Goal: Task Accomplishment & Management: Use online tool/utility

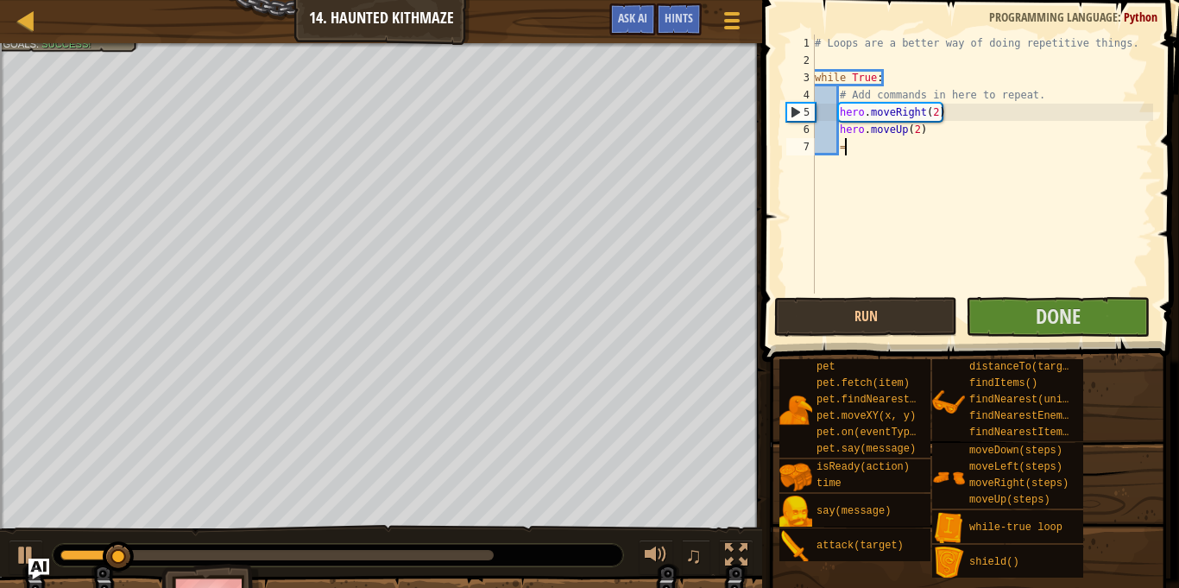
scroll to position [8, 3]
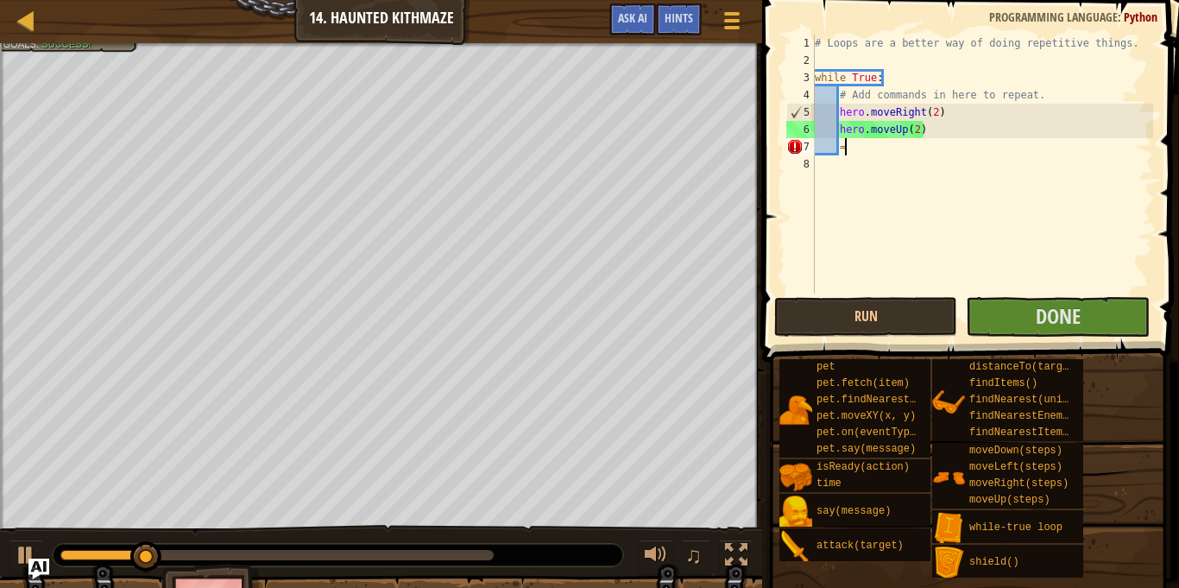
type textarea "="
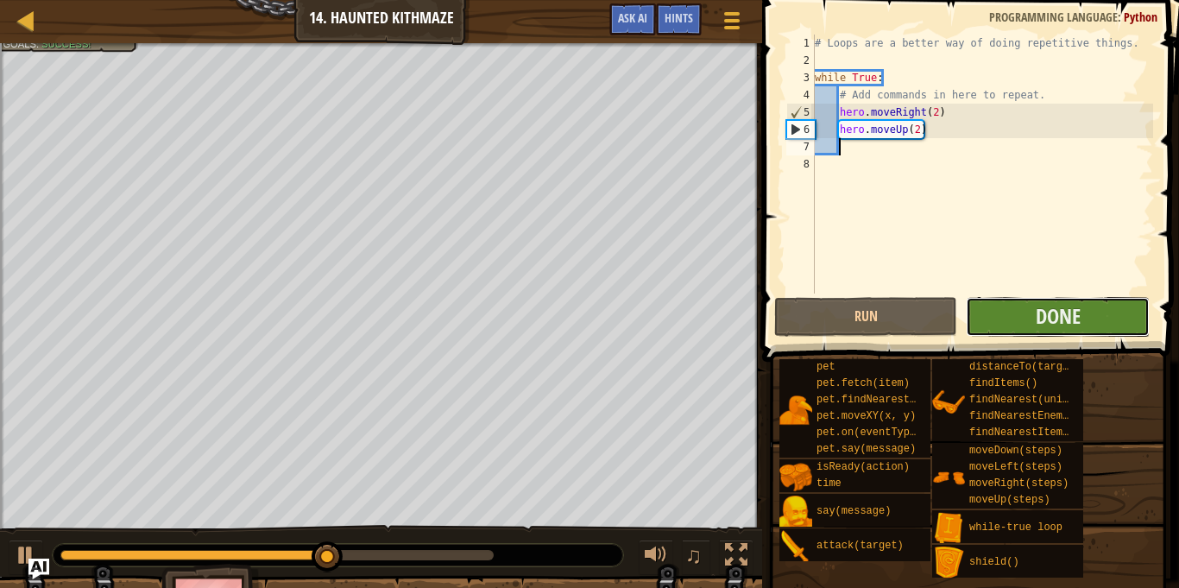
click at [1092, 313] on button "Done" at bounding box center [1057, 317] width 183 height 40
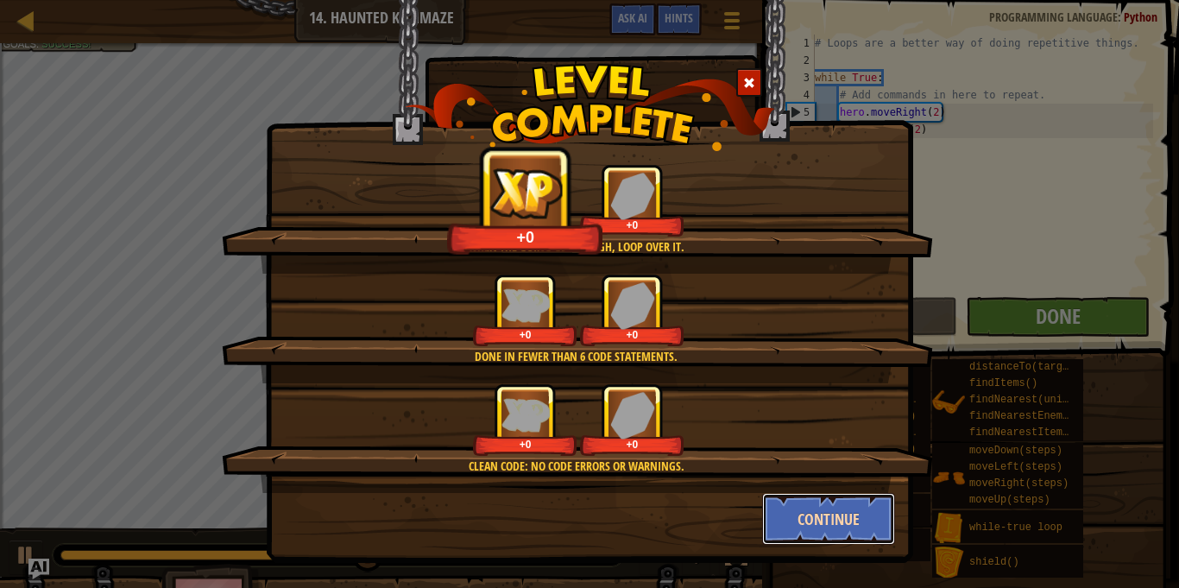
click at [844, 539] on button "Continue" at bounding box center [829, 519] width 134 height 52
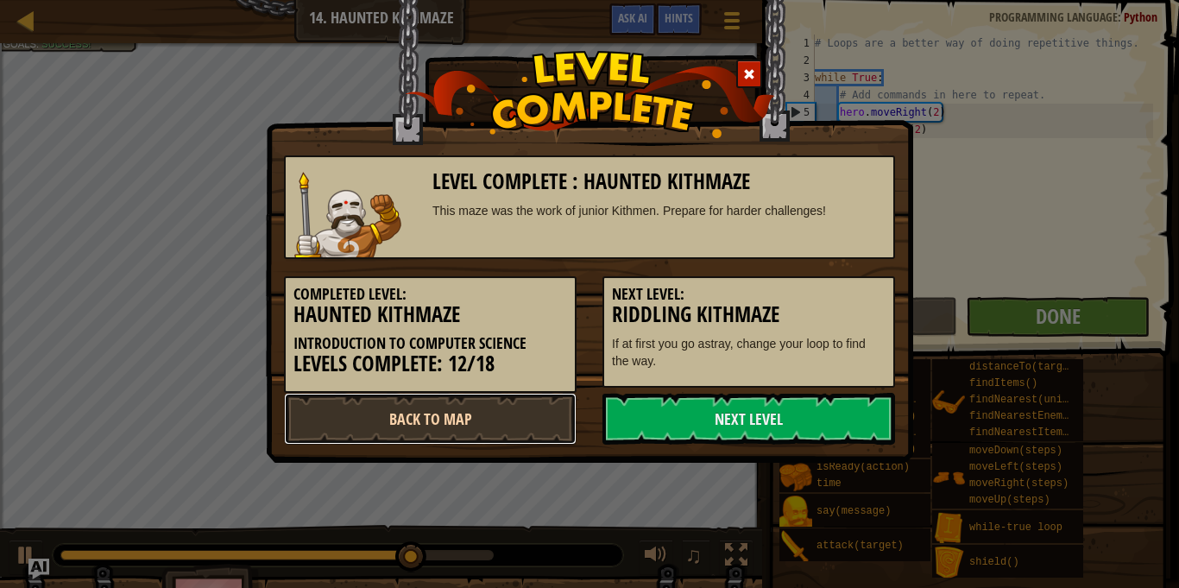
click at [521, 410] on link "Back to Map" at bounding box center [430, 419] width 293 height 52
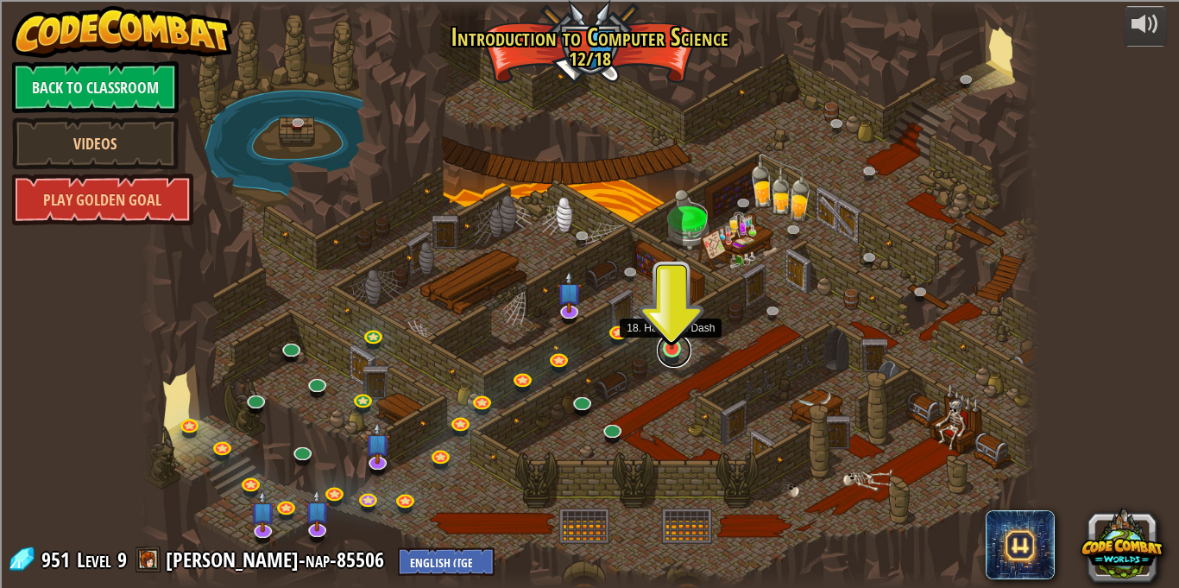
click at [670, 351] on link at bounding box center [674, 350] width 35 height 35
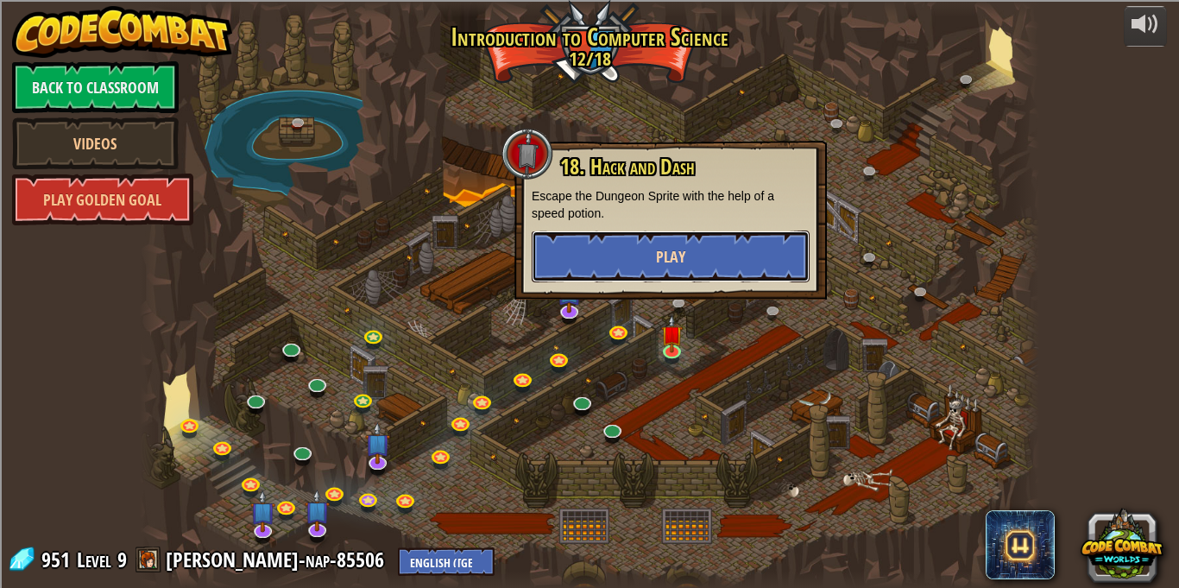
click at [659, 267] on span "Play" at bounding box center [670, 257] width 29 height 22
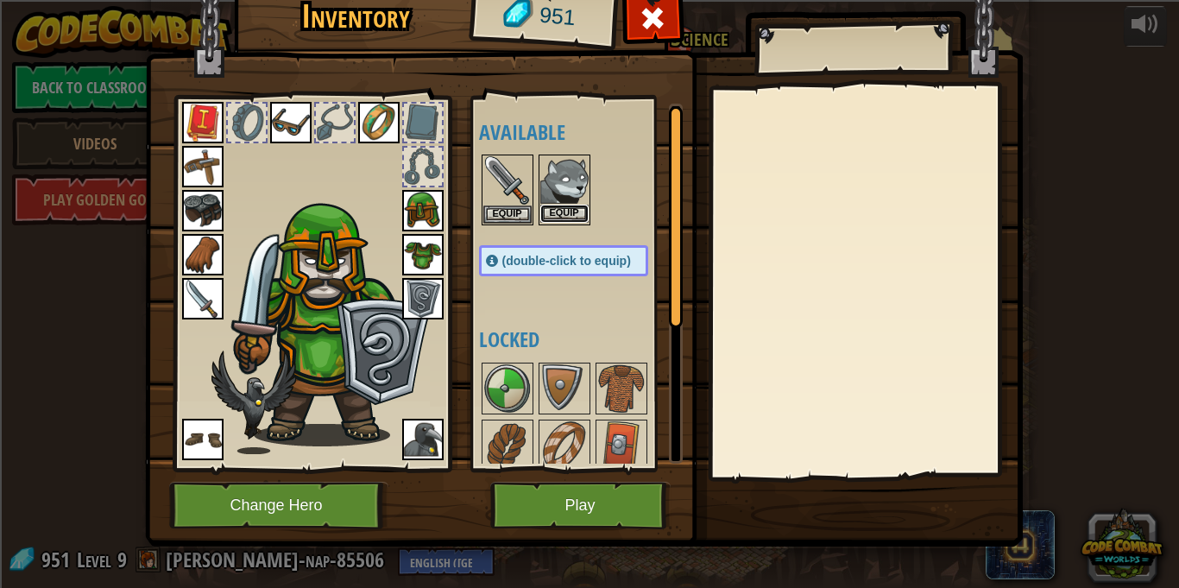
click at [560, 218] on button "Equip" at bounding box center [564, 214] width 48 height 18
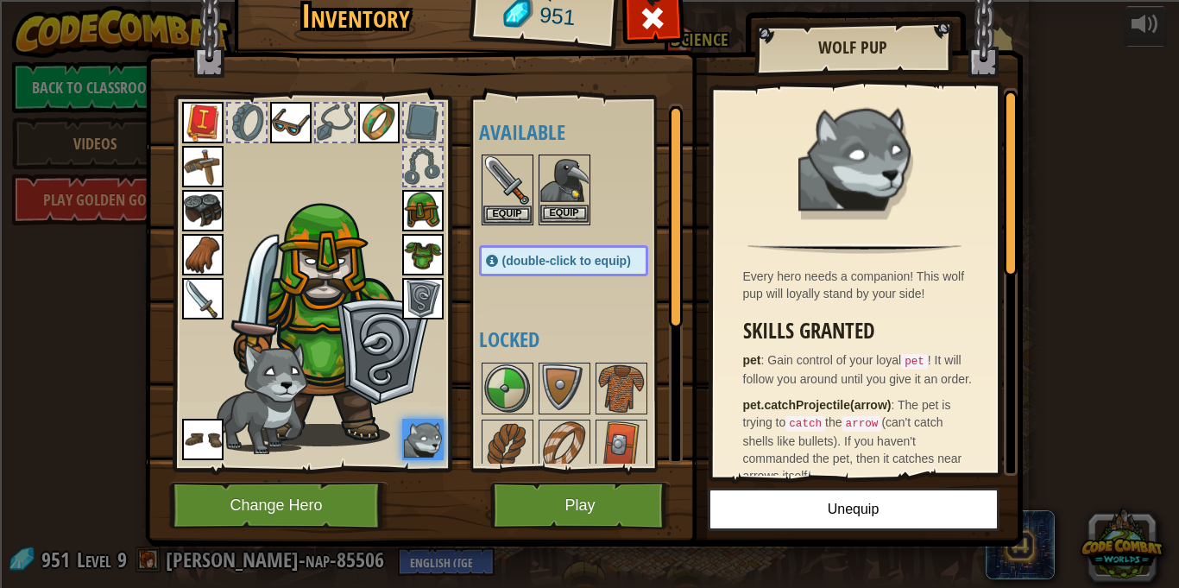
click at [568, 199] on img at bounding box center [564, 180] width 48 height 48
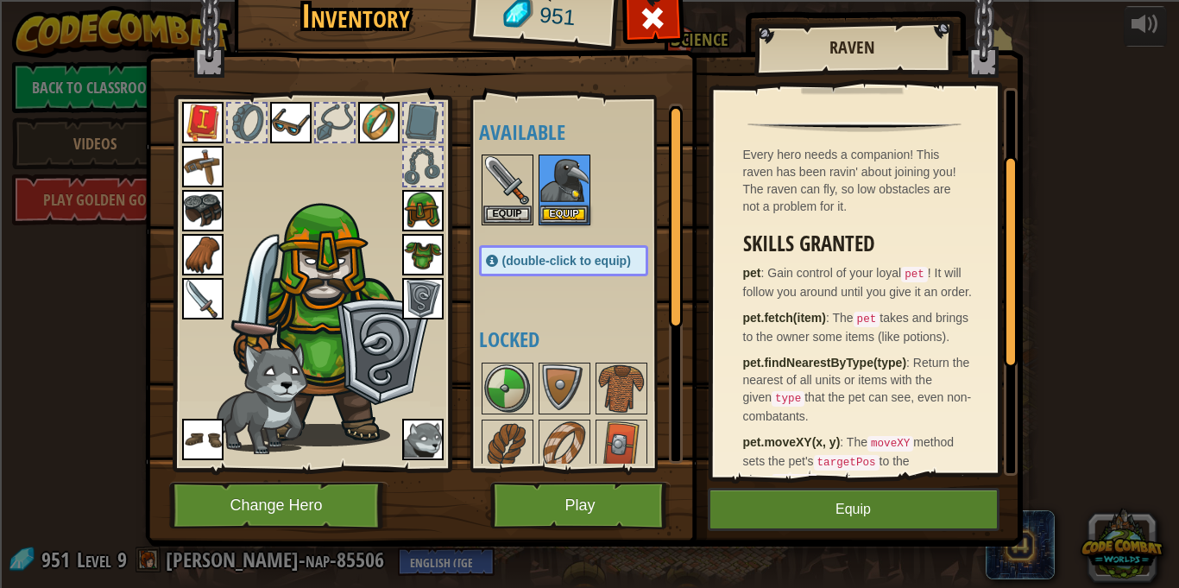
scroll to position [123, 0]
click at [421, 432] on img at bounding box center [422, 439] width 41 height 41
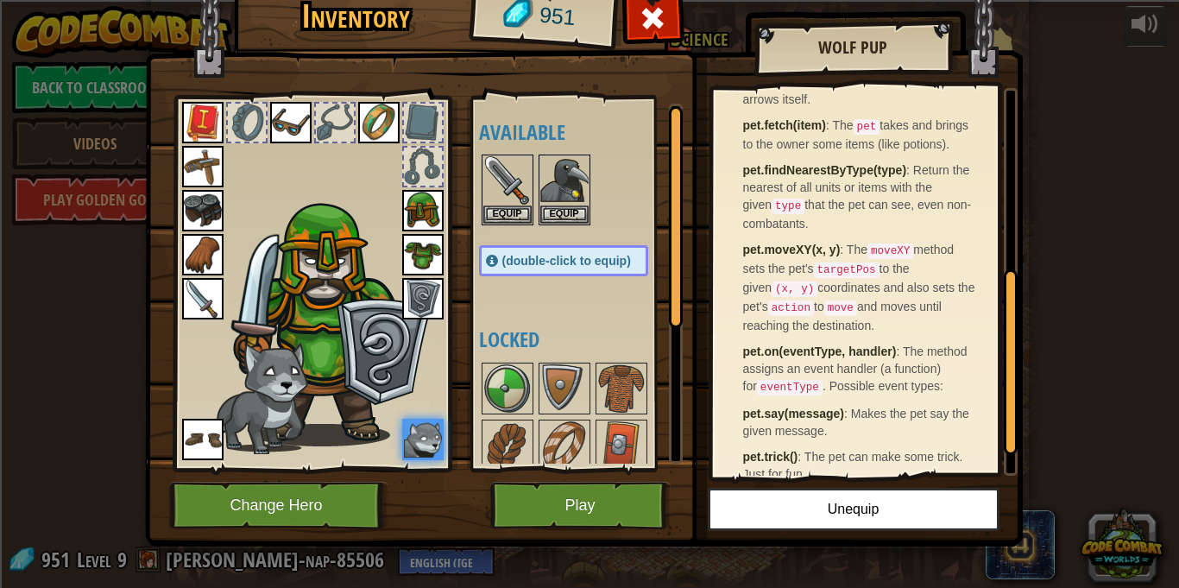
scroll to position [383, 0]
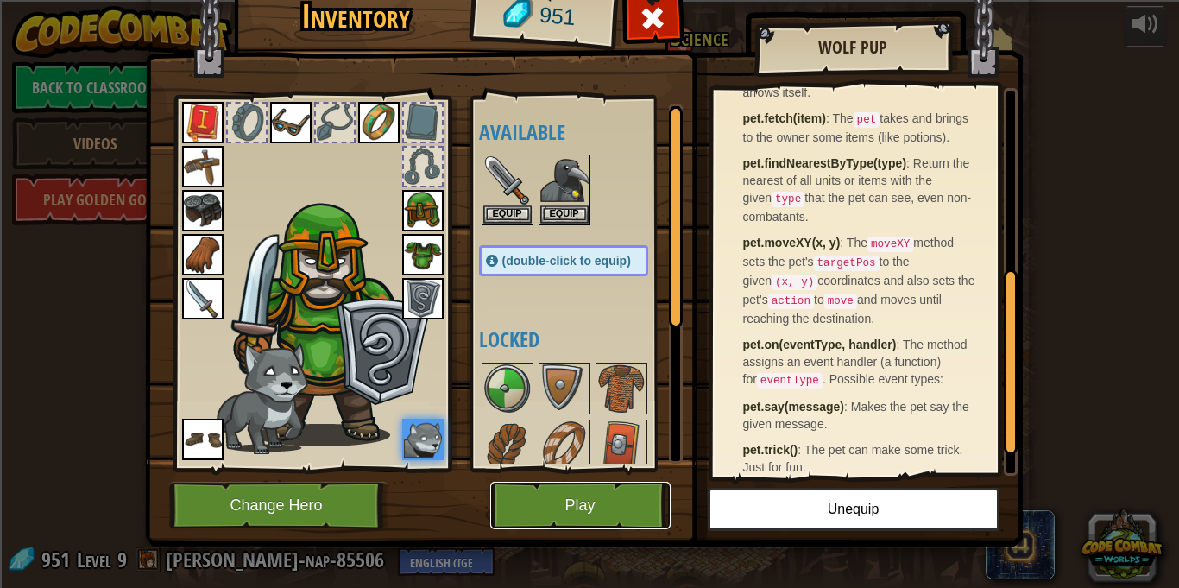
click at [630, 487] on button "Play" at bounding box center [580, 504] width 180 height 47
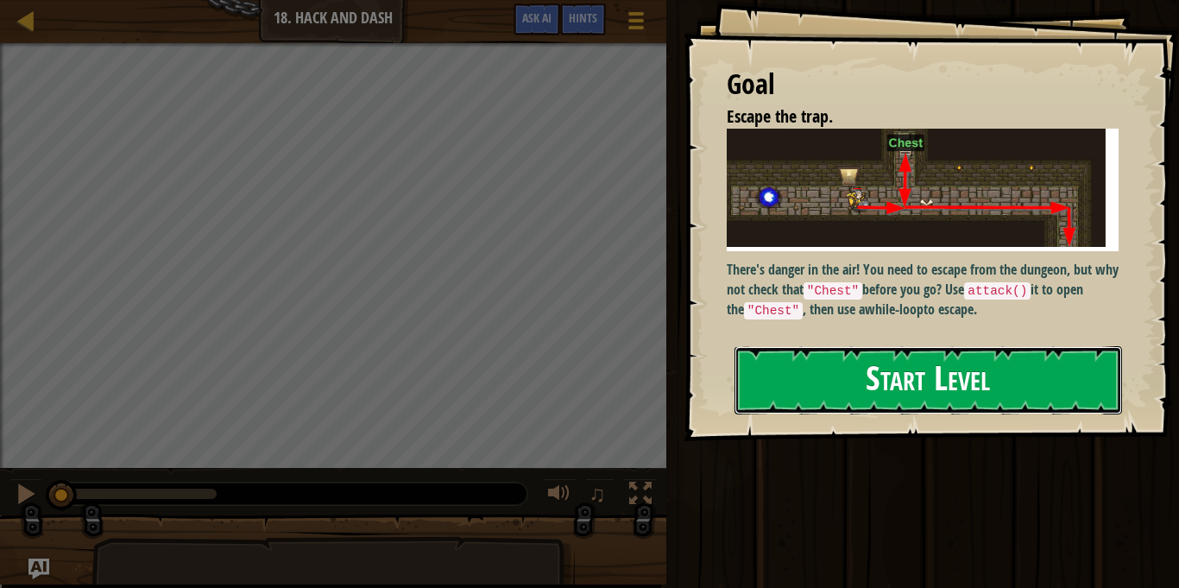
click at [880, 369] on button "Start Level" at bounding box center [927, 380] width 387 height 68
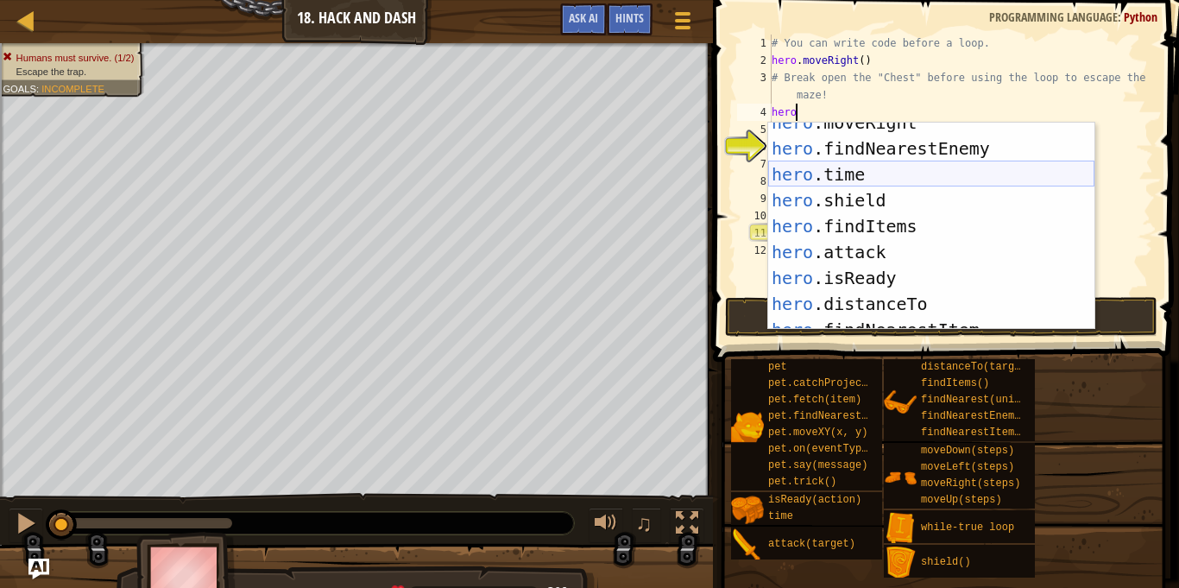
scroll to position [123, 0]
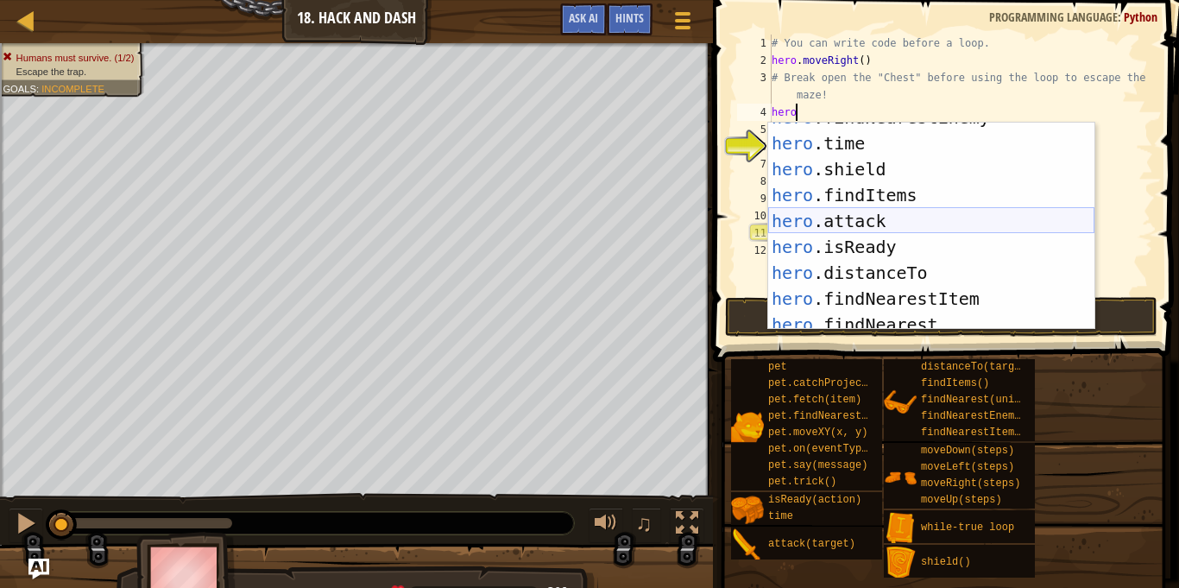
click at [846, 217] on div "hero .findNearestEnemy press enter hero .time press enter hero .shield press en…" at bounding box center [931, 233] width 326 height 259
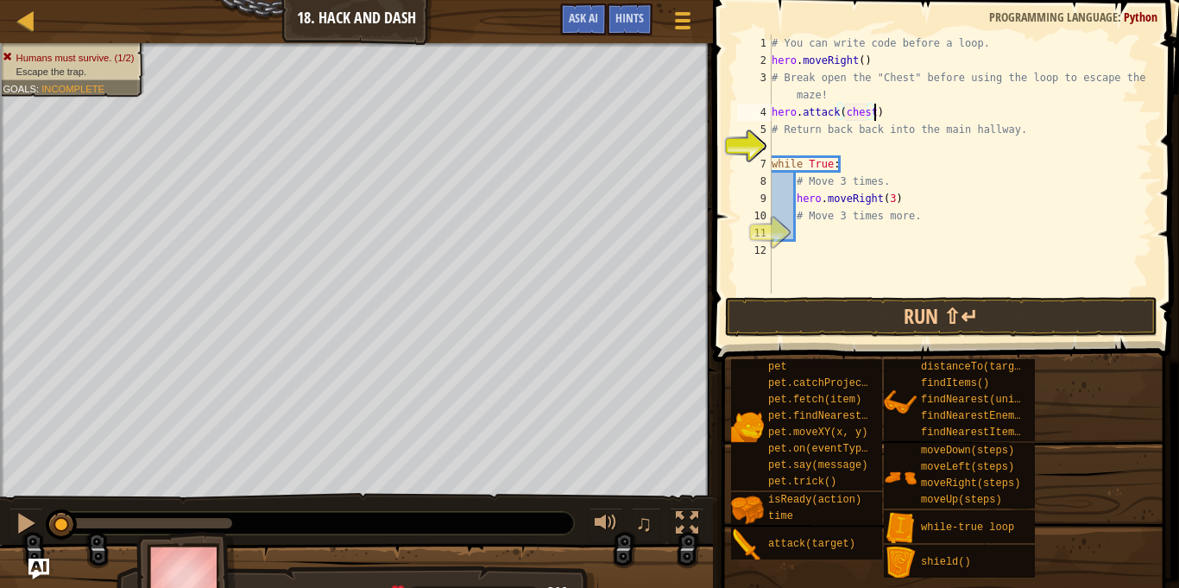
scroll to position [8, 15]
click at [843, 308] on button "Run ⇧↵" at bounding box center [941, 317] width 432 height 40
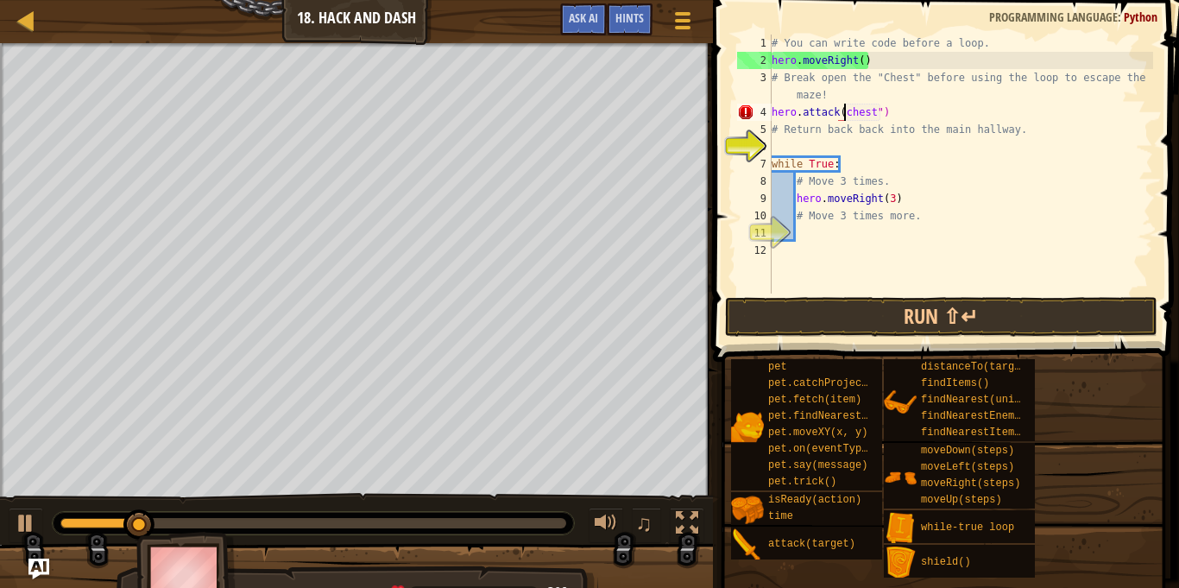
scroll to position [8, 11]
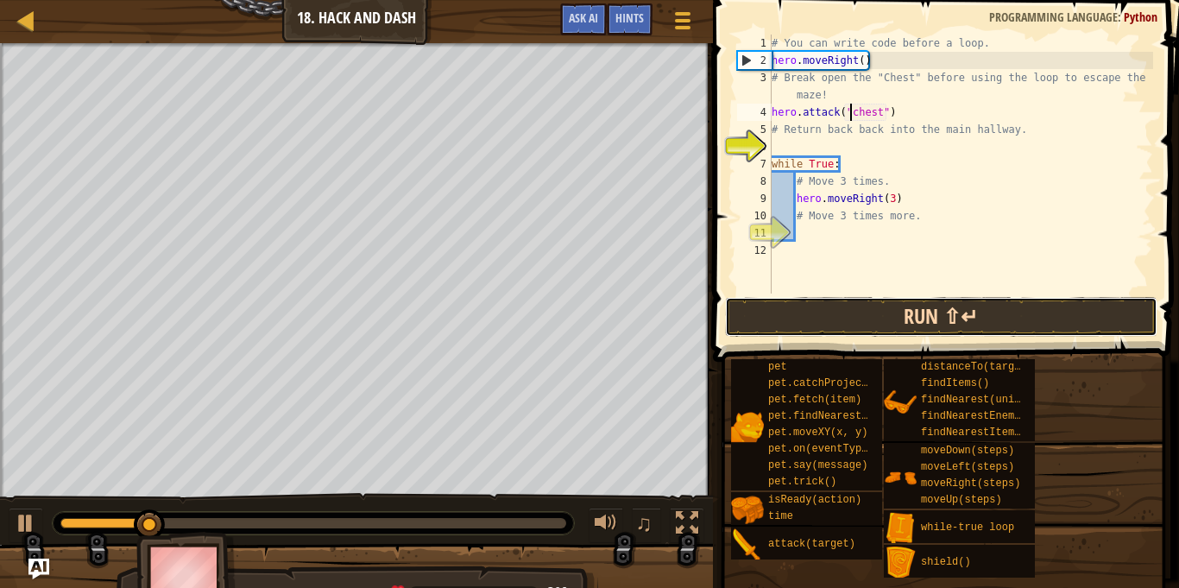
click at [971, 310] on button "Run ⇧↵" at bounding box center [941, 317] width 432 height 40
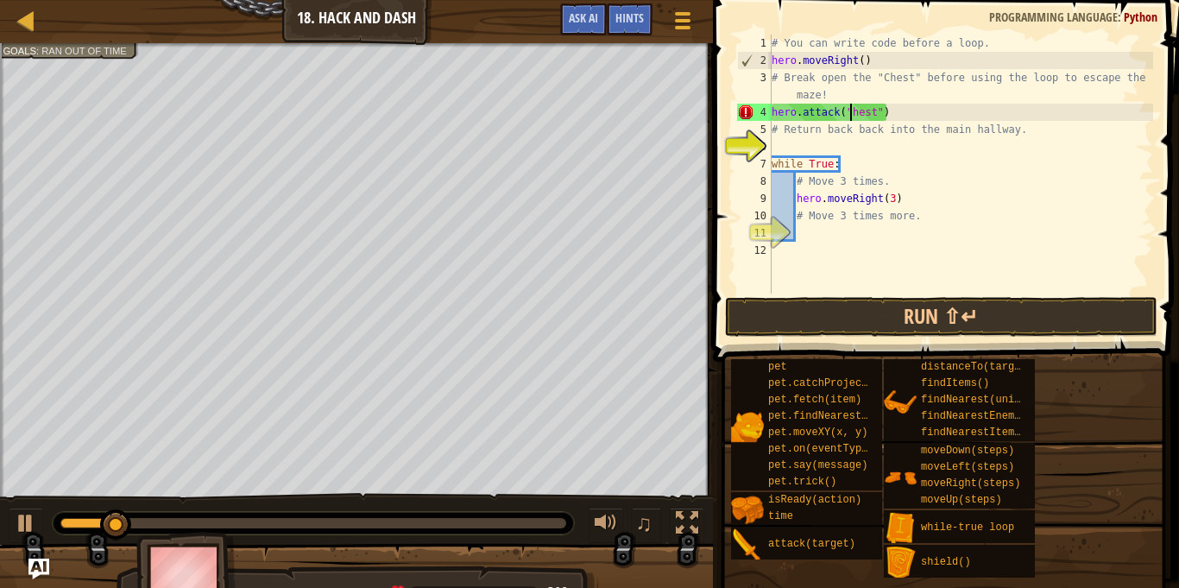
scroll to position [8, 12]
type textarea "hero.attack("Chest")"
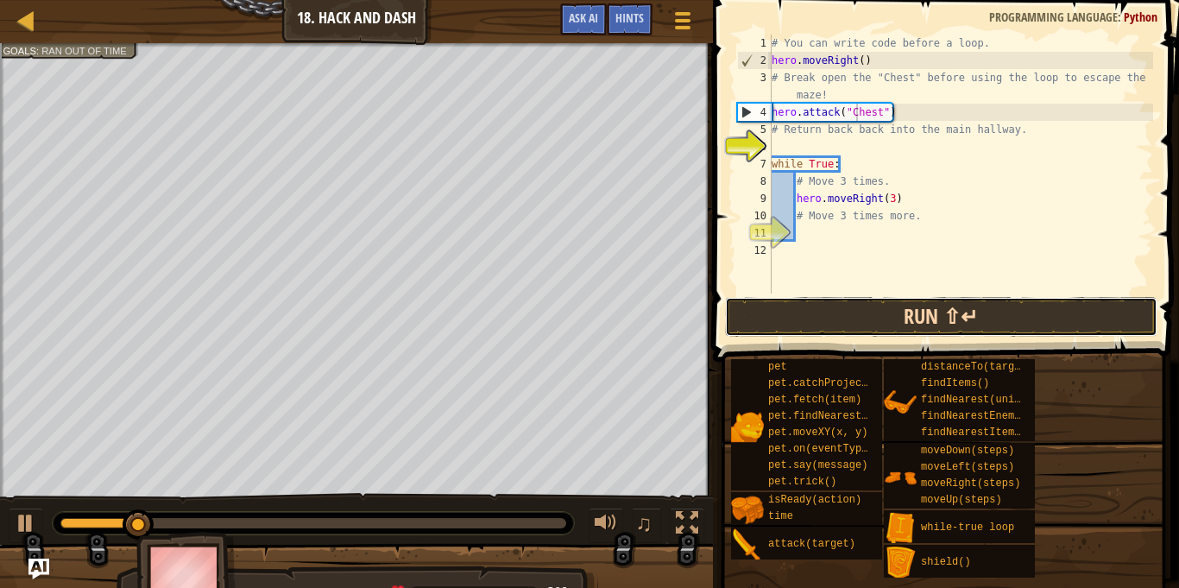
click at [897, 320] on button "Run ⇧↵" at bounding box center [941, 317] width 432 height 40
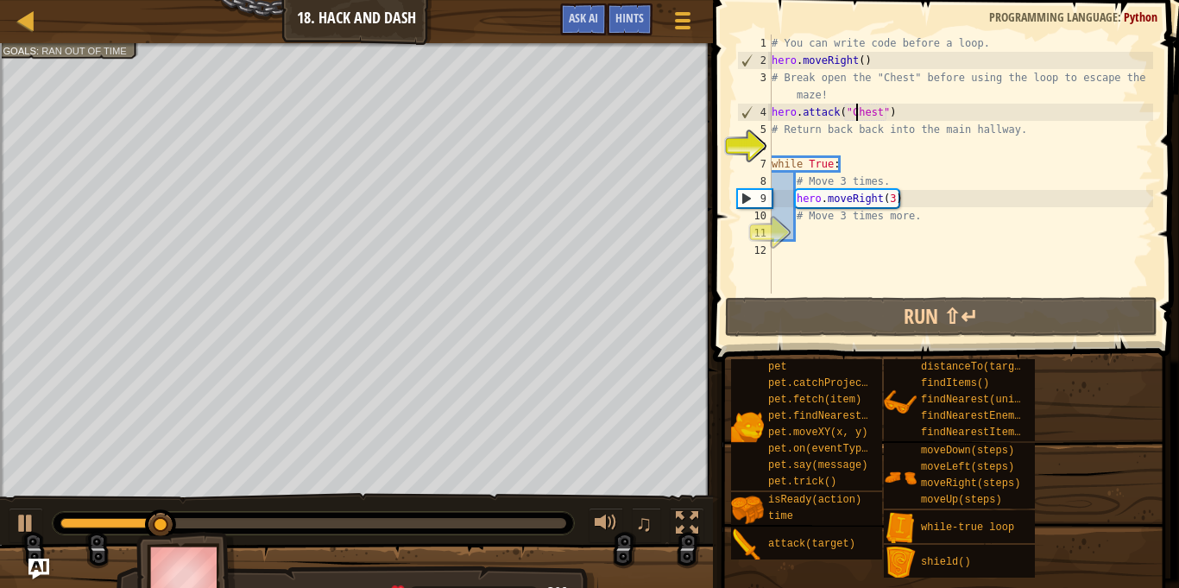
click at [854, 146] on div "# You can write code before a loop. hero . moveRight ( ) # Break open the "Ches…" at bounding box center [960, 181] width 385 height 293
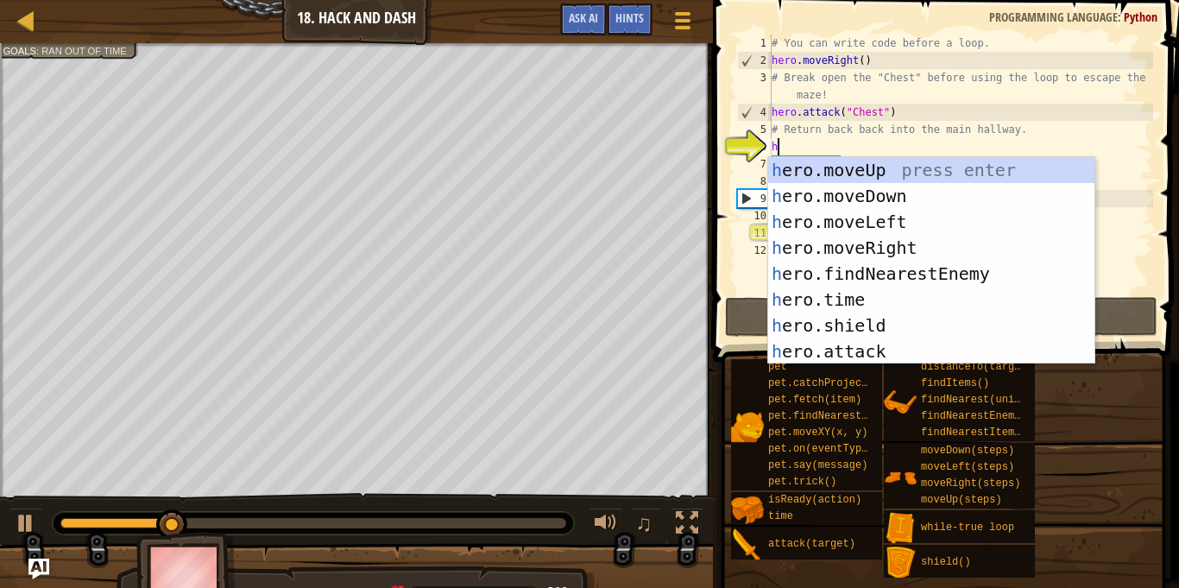
scroll to position [0, 0]
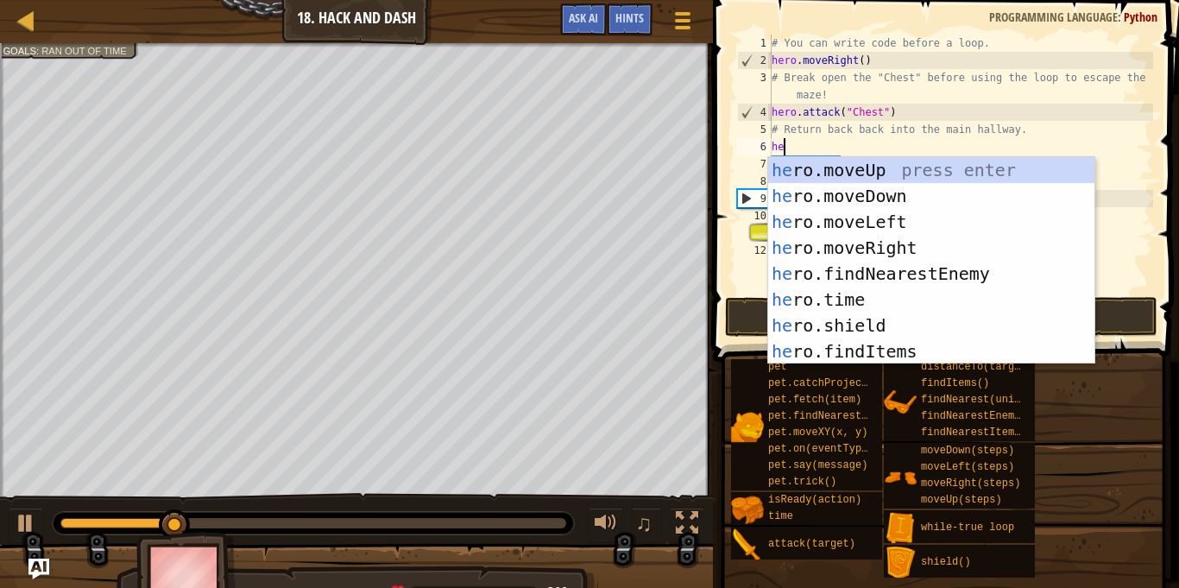
type textarea "hero"
click at [869, 192] on div "hero .moveUp press enter hero .moveDown press enter hero .moveLeft press enter …" at bounding box center [931, 286] width 326 height 259
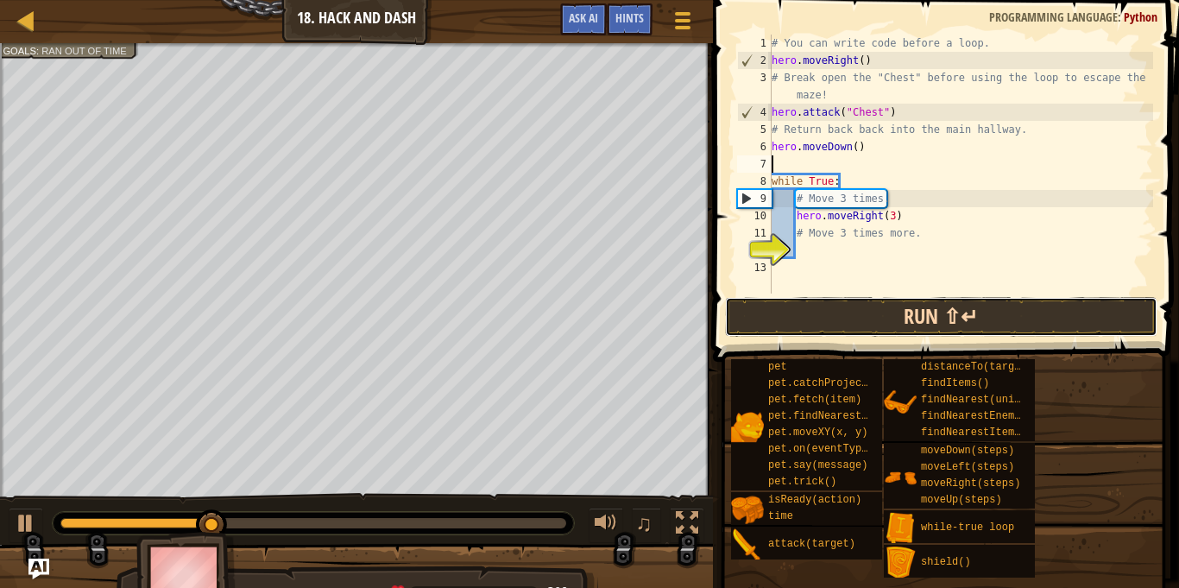
click at [838, 319] on button "Run ⇧↵" at bounding box center [941, 317] width 432 height 40
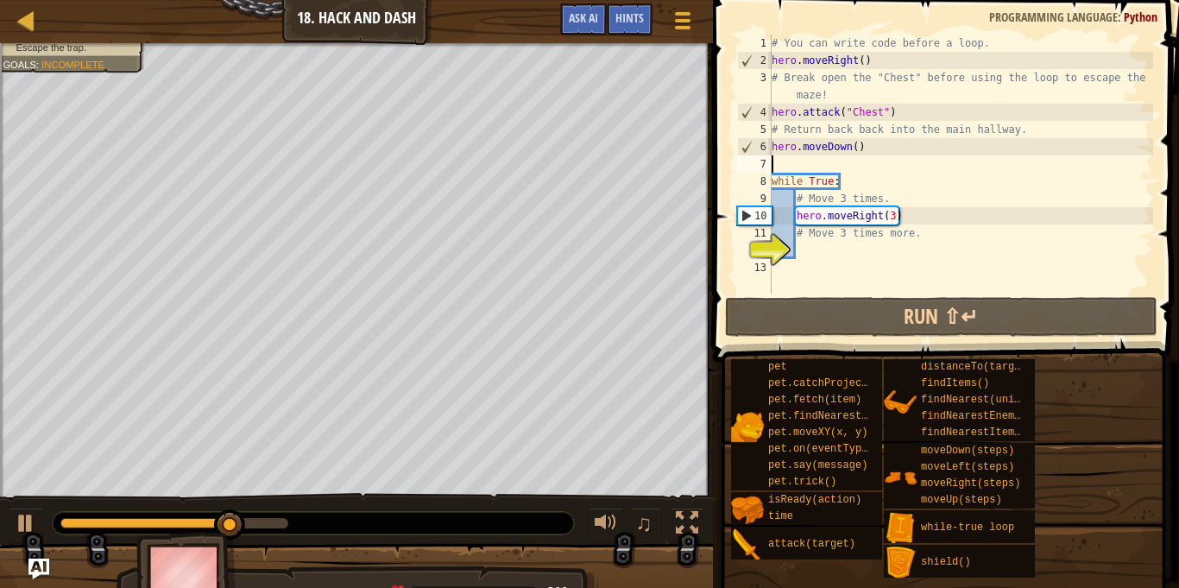
click at [860, 253] on div "# You can write code before a loop. hero . moveRight ( ) # Break open the "Ches…" at bounding box center [960, 181] width 385 height 293
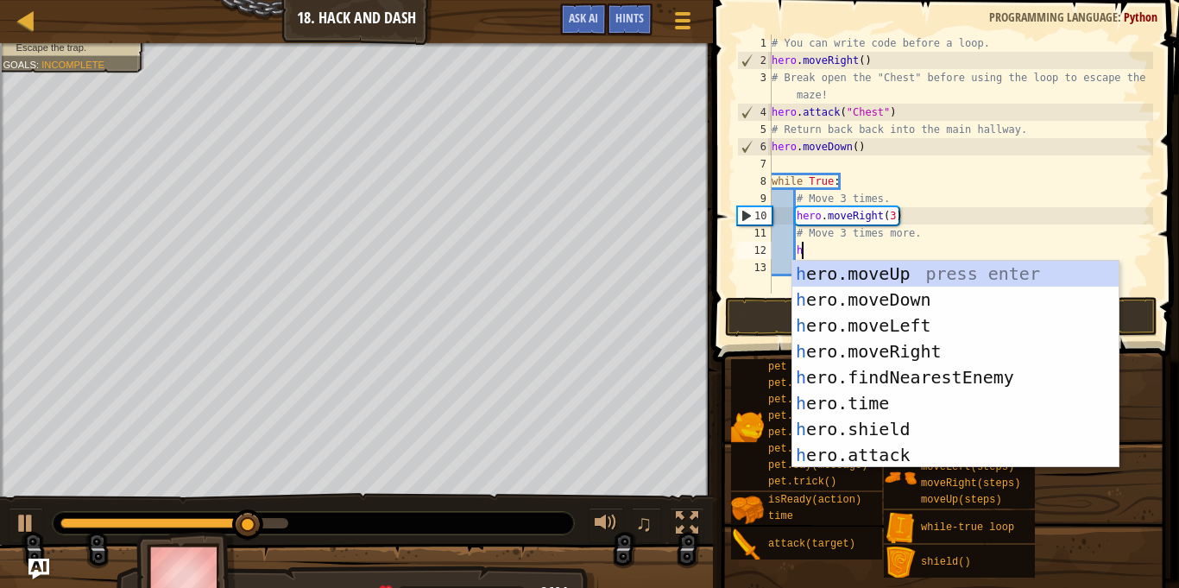
type textarea "hero"
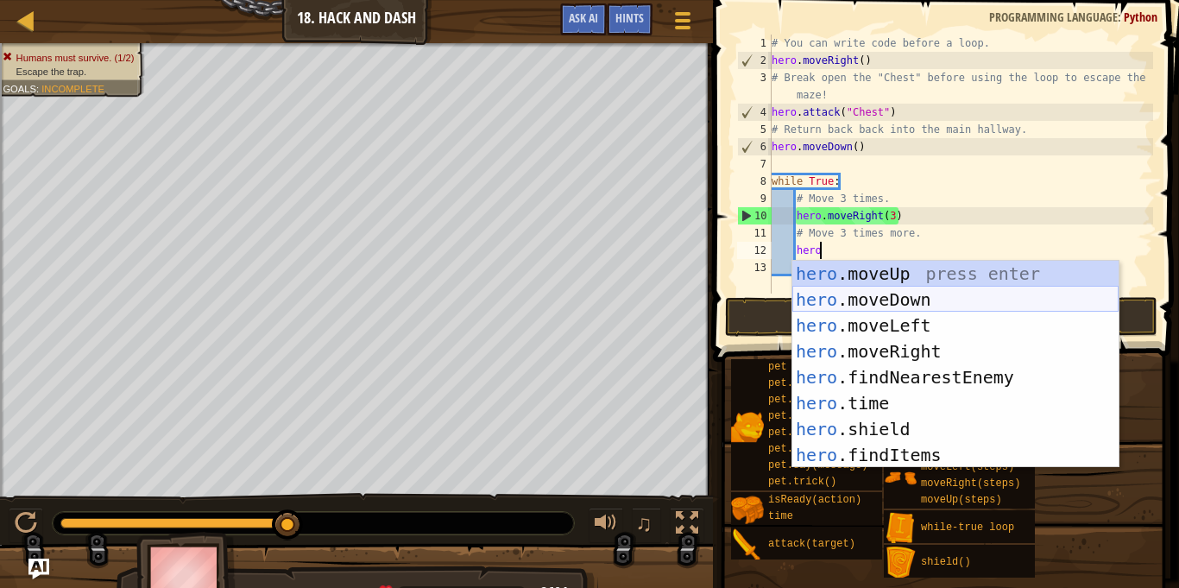
click at [909, 306] on div "hero .moveUp press enter hero .moveDown press enter hero .moveLeft press enter …" at bounding box center [955, 390] width 326 height 259
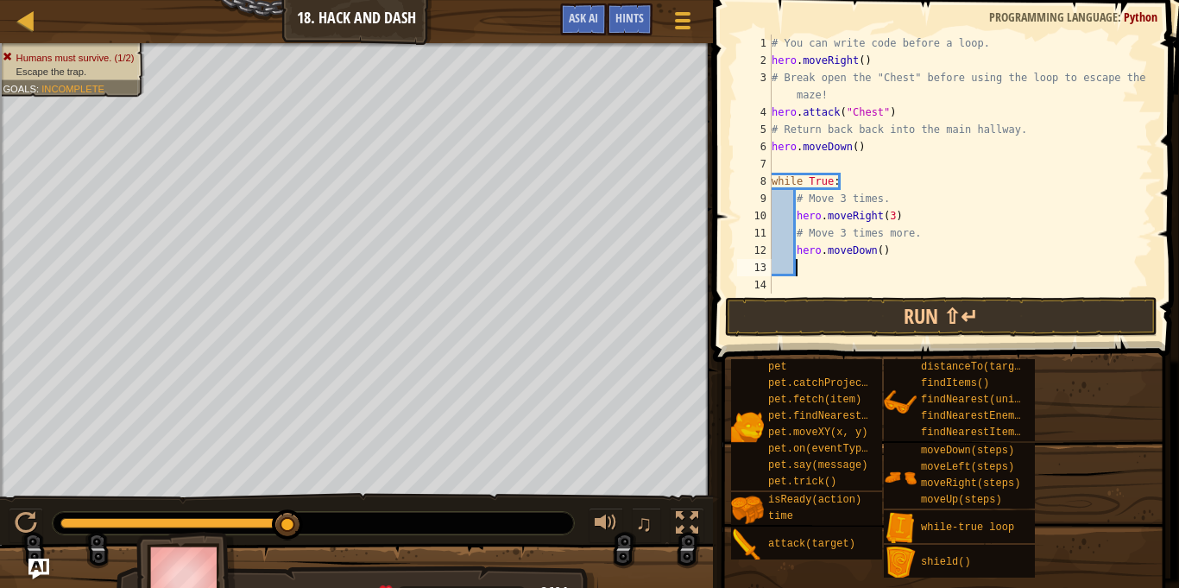
click at [881, 250] on div "# You can write code before a loop. hero . moveRight ( ) # Break open the "Ches…" at bounding box center [960, 181] width 385 height 293
type textarea "hero.moveDown(3)"
click at [872, 314] on button "Run ⇧↵" at bounding box center [941, 317] width 432 height 40
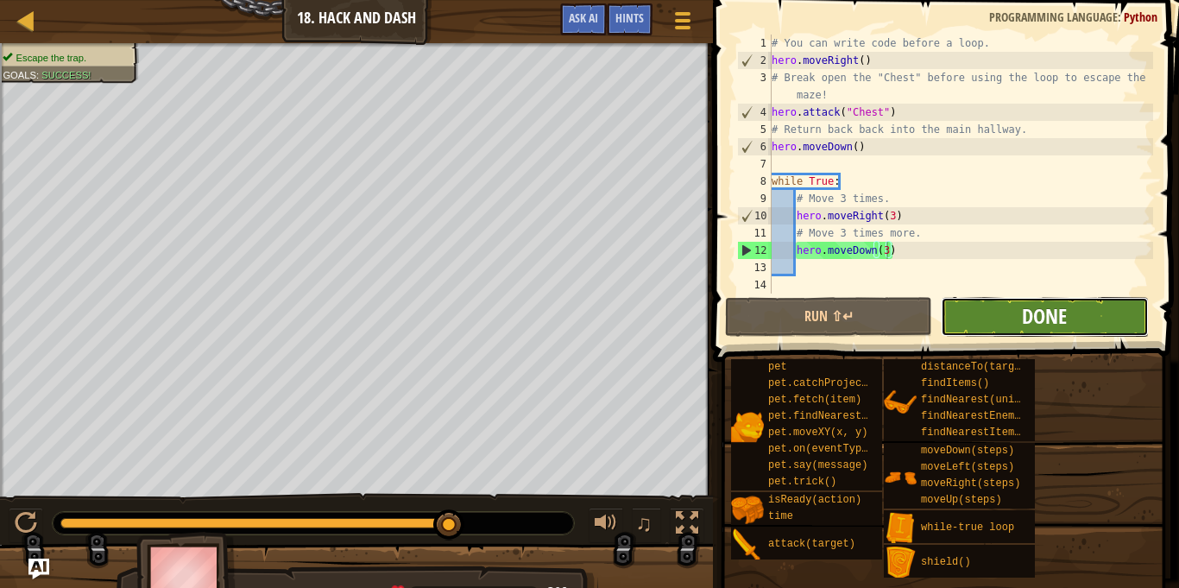
click at [1029, 314] on span "Done" at bounding box center [1044, 316] width 45 height 28
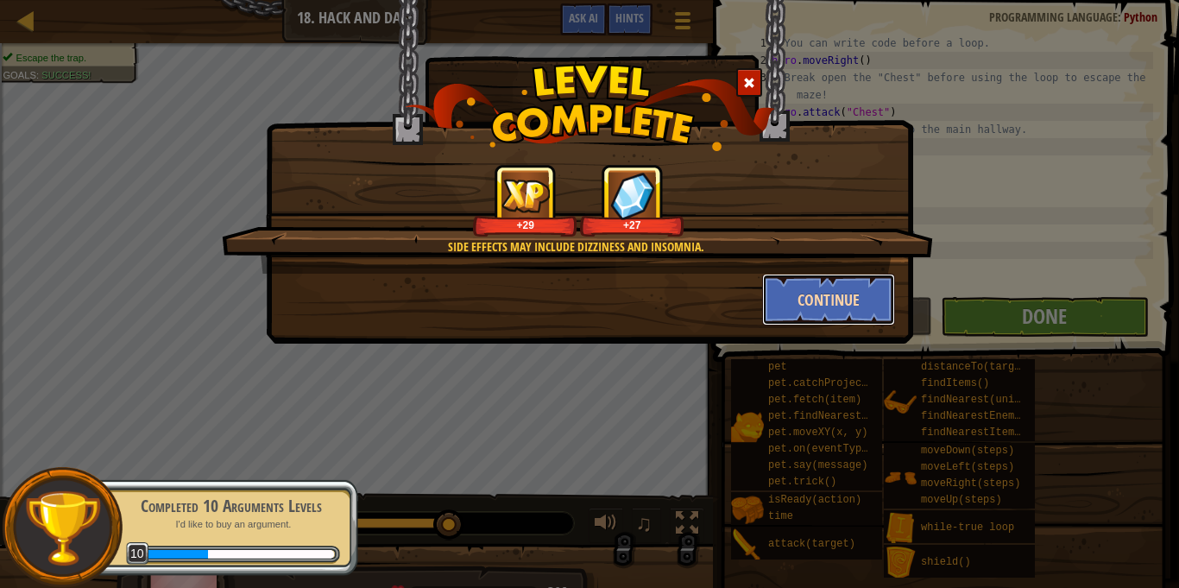
click at [806, 305] on button "Continue" at bounding box center [829, 300] width 134 height 52
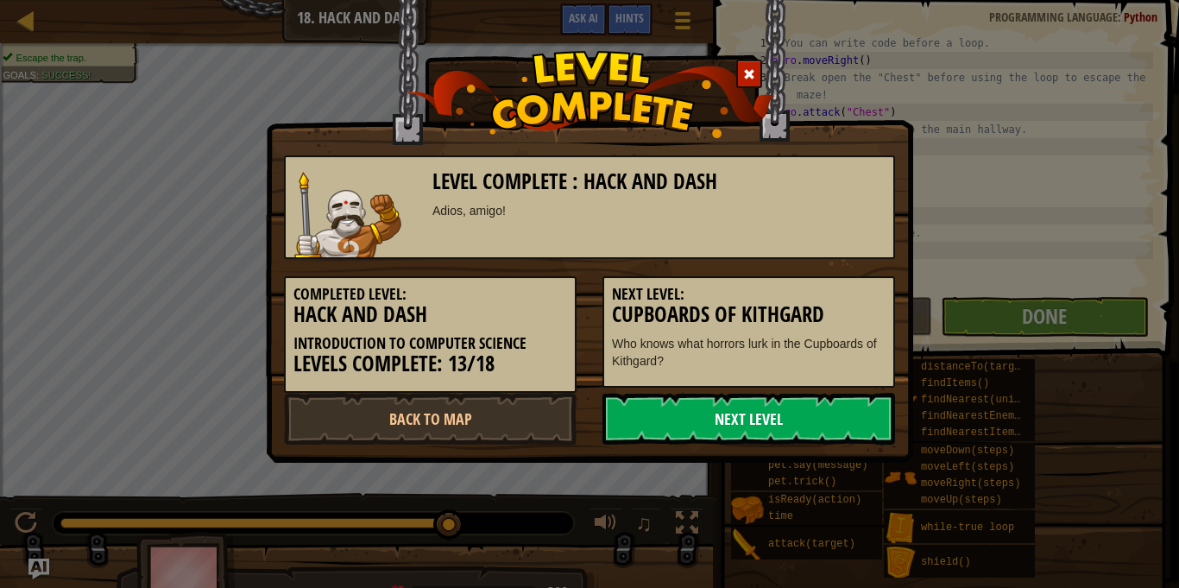
click at [701, 408] on link "Next Level" at bounding box center [748, 419] width 293 height 52
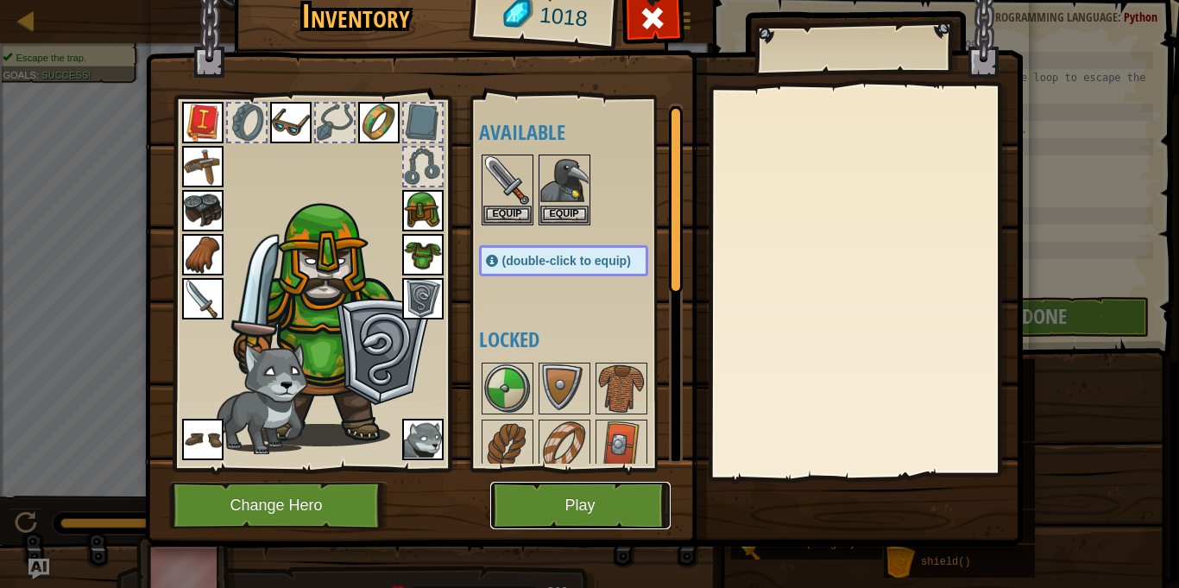
click at [637, 516] on button "Play" at bounding box center [580, 504] width 180 height 47
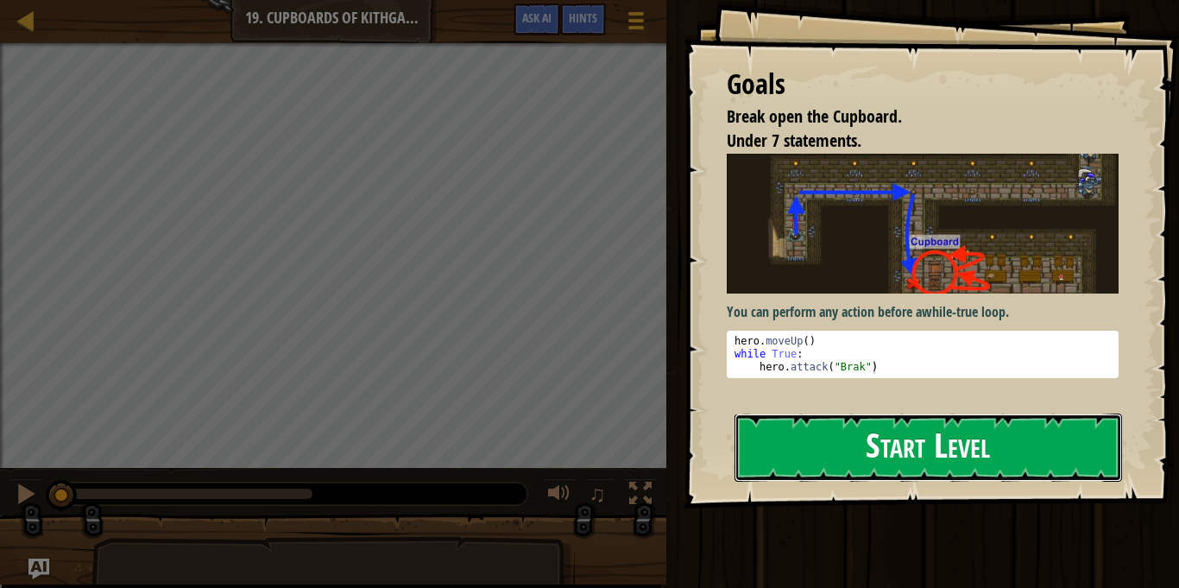
click at [865, 446] on button "Start Level" at bounding box center [927, 447] width 387 height 68
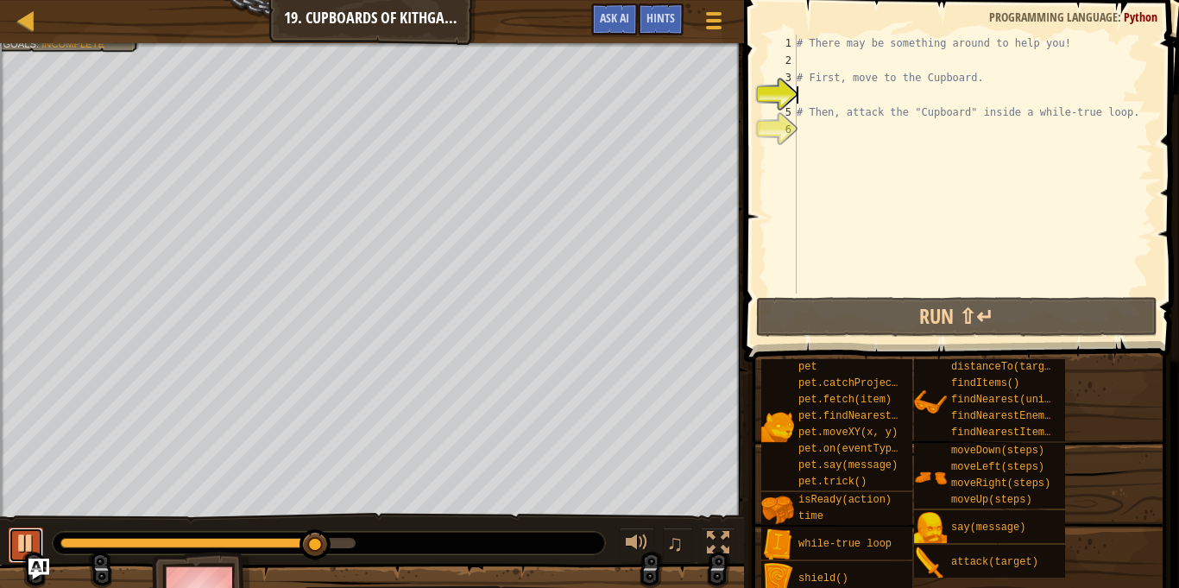
click at [28, 546] on div at bounding box center [26, 543] width 22 height 22
click at [856, 58] on div "# There may be something around to help you! # First, move to the Cupboard. # T…" at bounding box center [973, 181] width 360 height 293
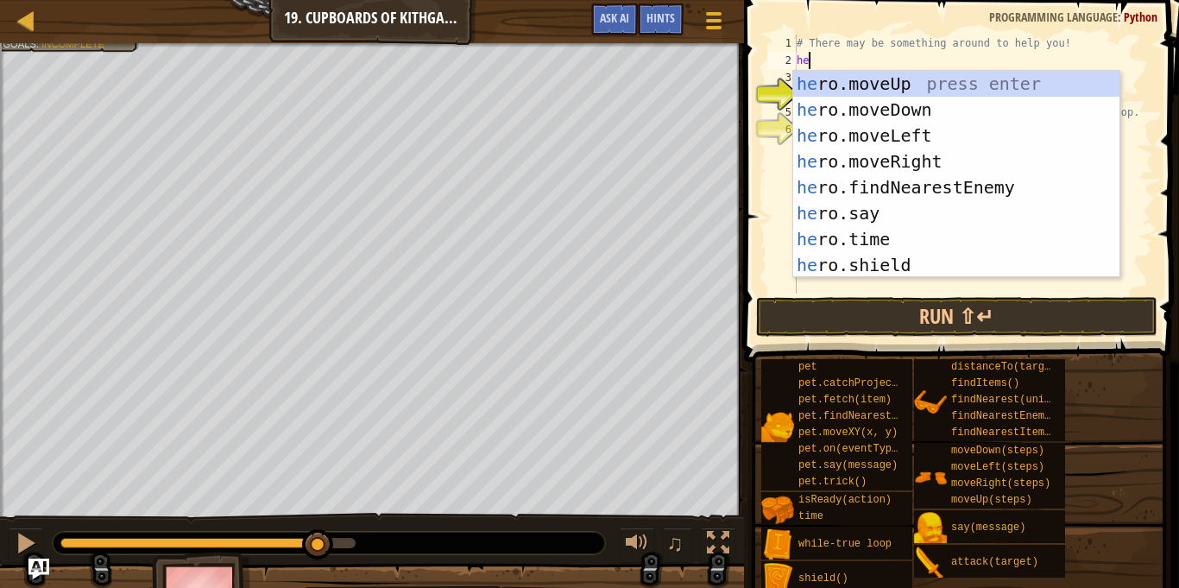
type textarea "hero"
click at [903, 86] on div "hero .moveUp press enter hero .moveDown press enter hero .moveLeft press enter …" at bounding box center [956, 200] width 326 height 259
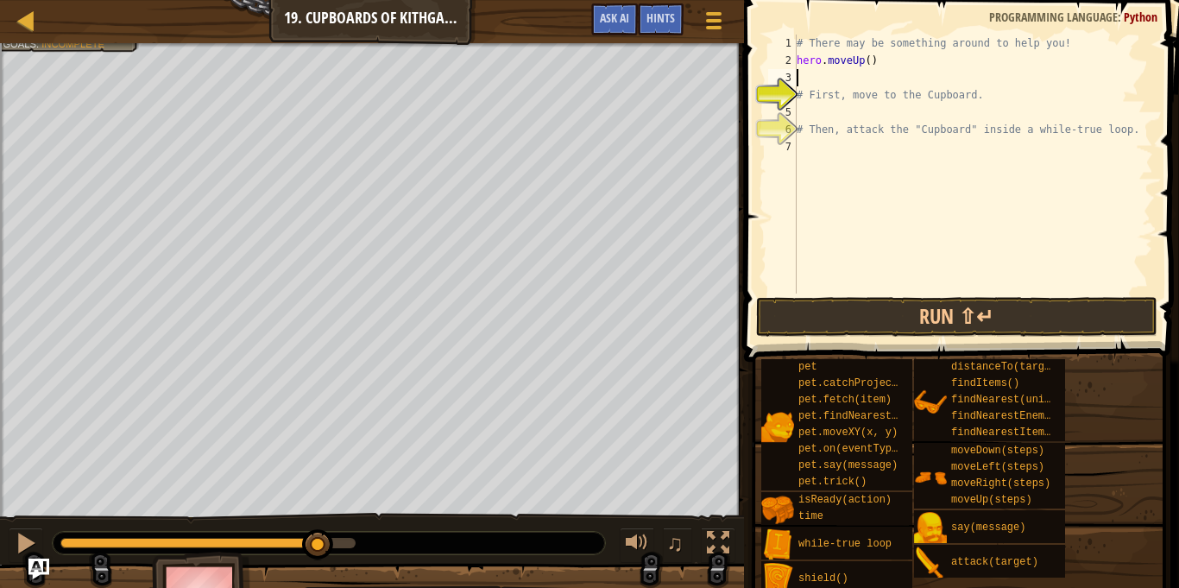
scroll to position [8, 0]
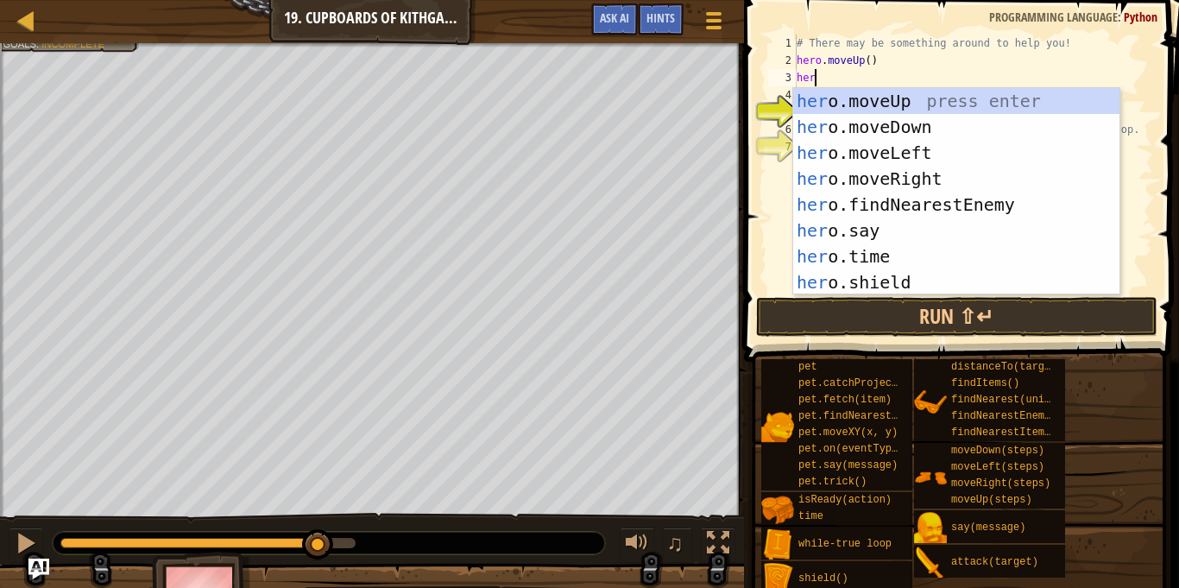
type textarea "hero"
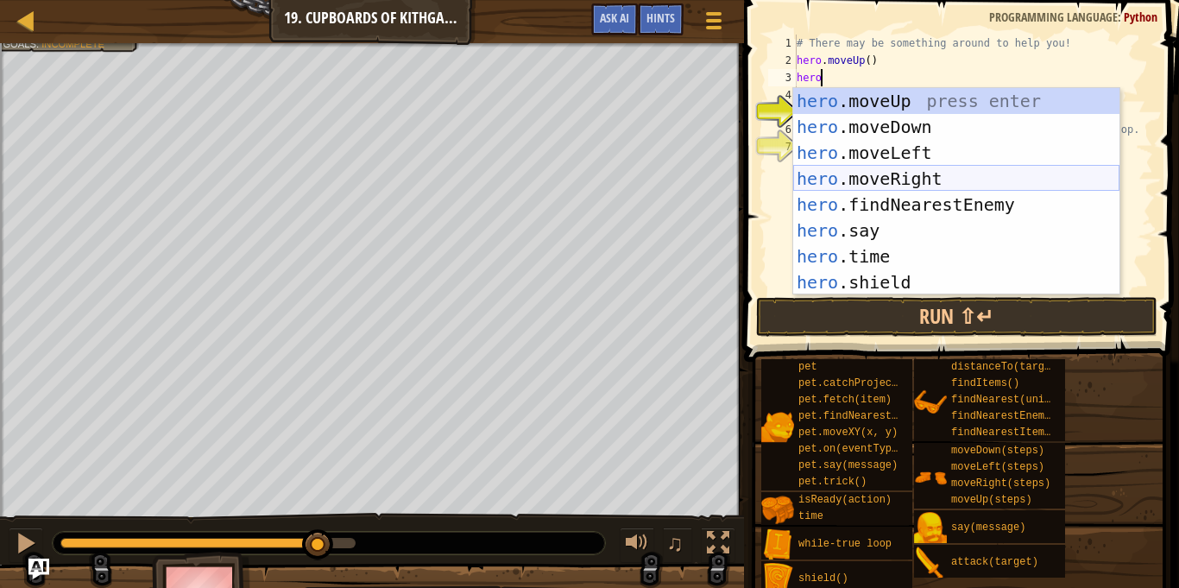
click at [895, 177] on div "hero .moveUp press enter hero .moveDown press enter hero .moveLeft press enter …" at bounding box center [956, 217] width 326 height 259
click at [895, 177] on div "# There may be something around to help you! hero . moveUp ( ) hero # First, mo…" at bounding box center [973, 181] width 360 height 293
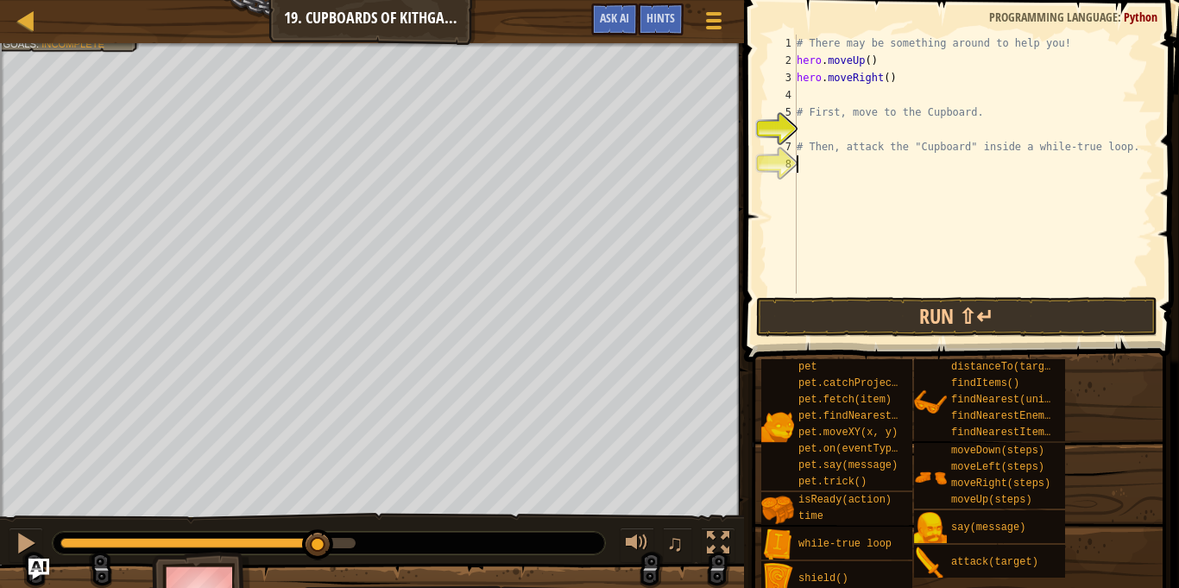
click at [890, 82] on div "# There may be something around to help you! hero . moveUp ( ) hero . moveRight…" at bounding box center [973, 181] width 360 height 293
click at [881, 104] on div "# There may be something around to help you! hero . moveUp ( ) hero . moveRight…" at bounding box center [973, 181] width 360 height 293
type textarea "# First, move to the Cupboard."
click at [870, 103] on div "# There may be something around to help you! hero . moveUp ( ) hero . moveRight…" at bounding box center [973, 181] width 360 height 293
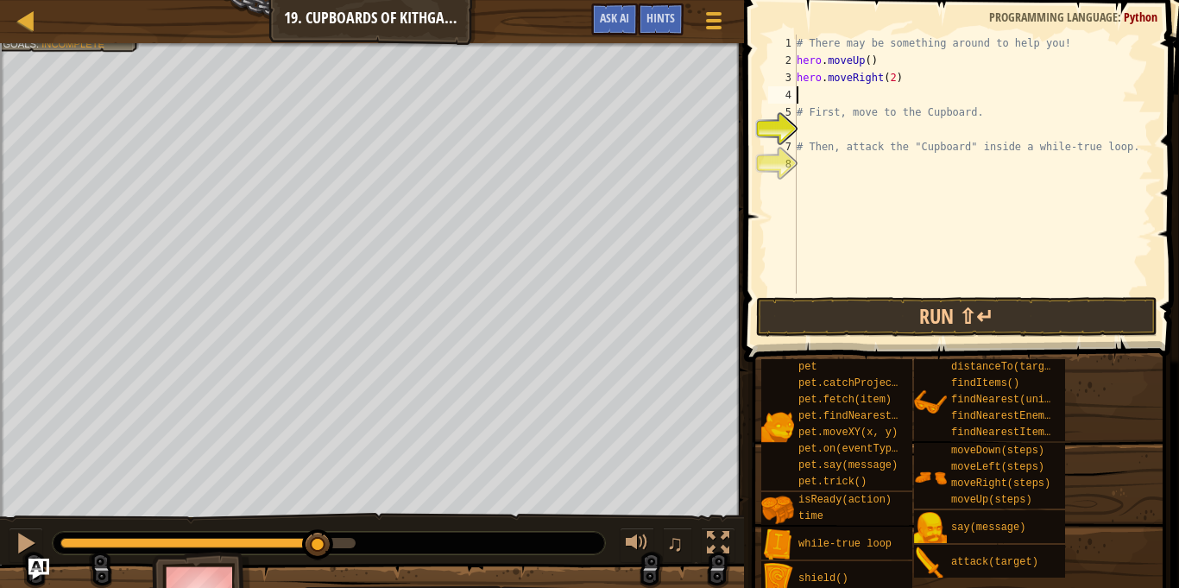
scroll to position [8, 0]
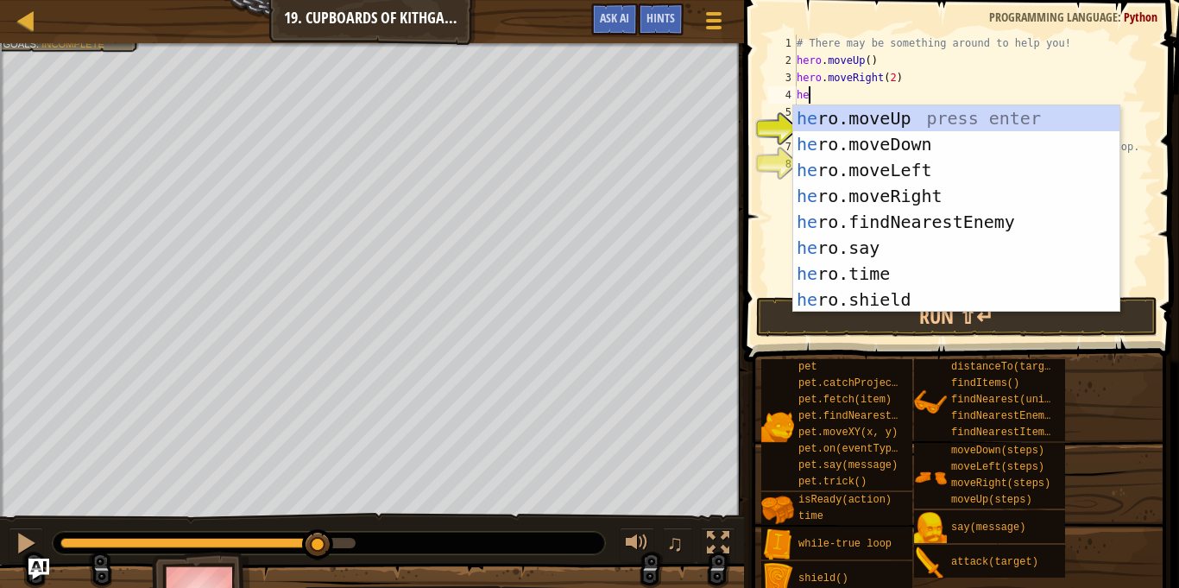
type textarea "hero"
click at [889, 150] on div "hero .moveUp press enter hero .moveDown press enter hero .moveLeft press enter …" at bounding box center [956, 234] width 326 height 259
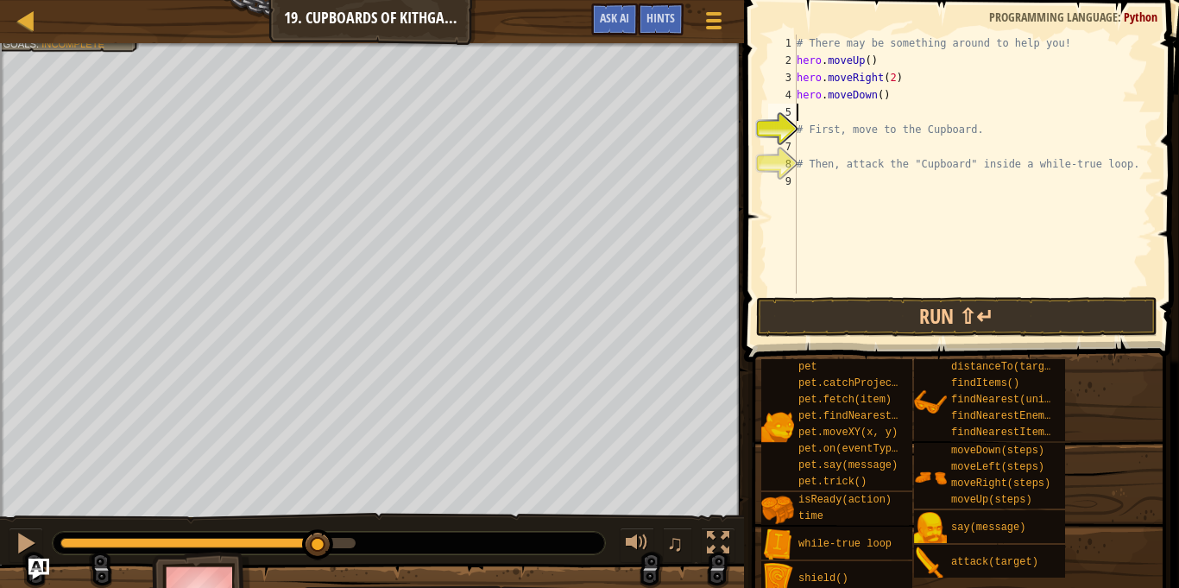
scroll to position [8, 0]
click at [876, 101] on div "# There may be something around to help you! hero . moveUp ( ) hero . moveRight…" at bounding box center [973, 181] width 360 height 293
type textarea "hero.moveDown()"
click at [885, 109] on div "# There may be something around to help you! hero . moveUp ( ) hero . moveRight…" at bounding box center [973, 181] width 360 height 293
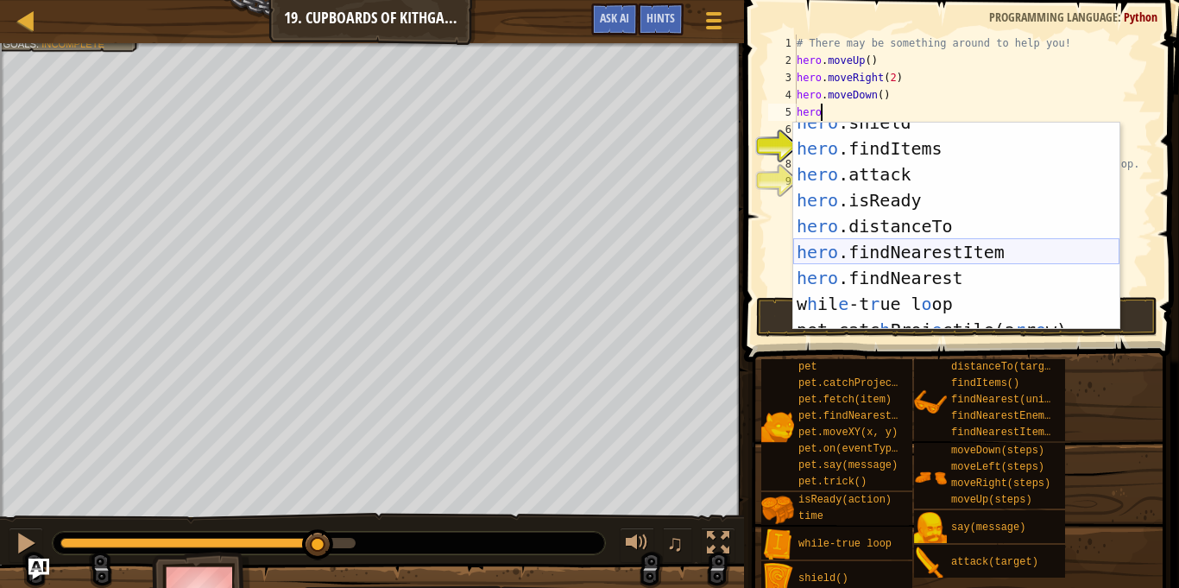
scroll to position [194, 0]
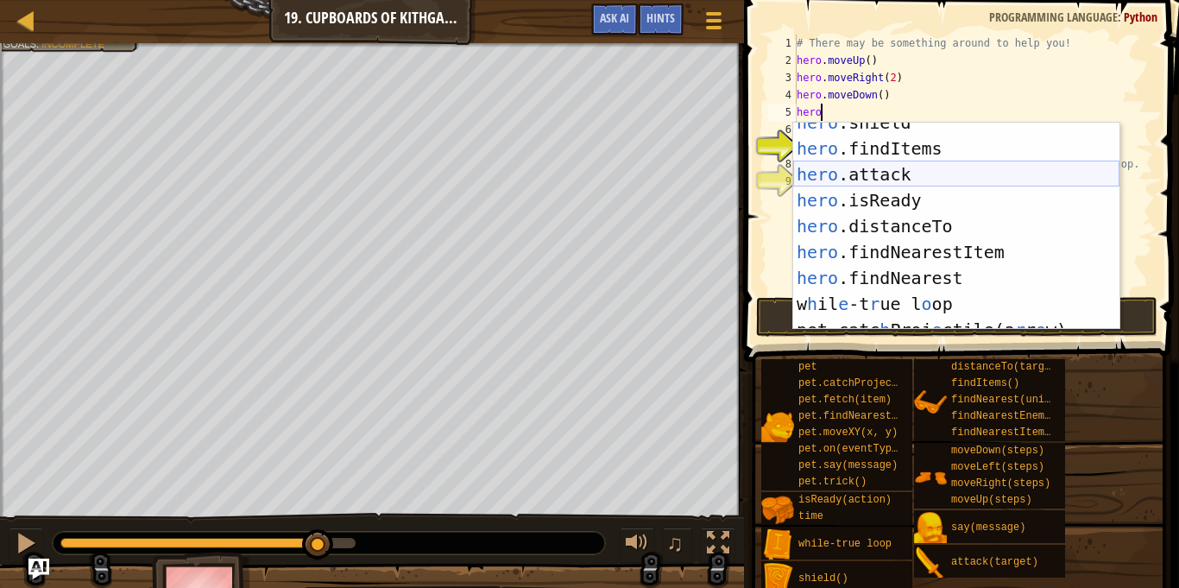
click at [908, 171] on div "hero .shield press enter hero .findItems press enter hero .attack press enter h…" at bounding box center [956, 239] width 326 height 259
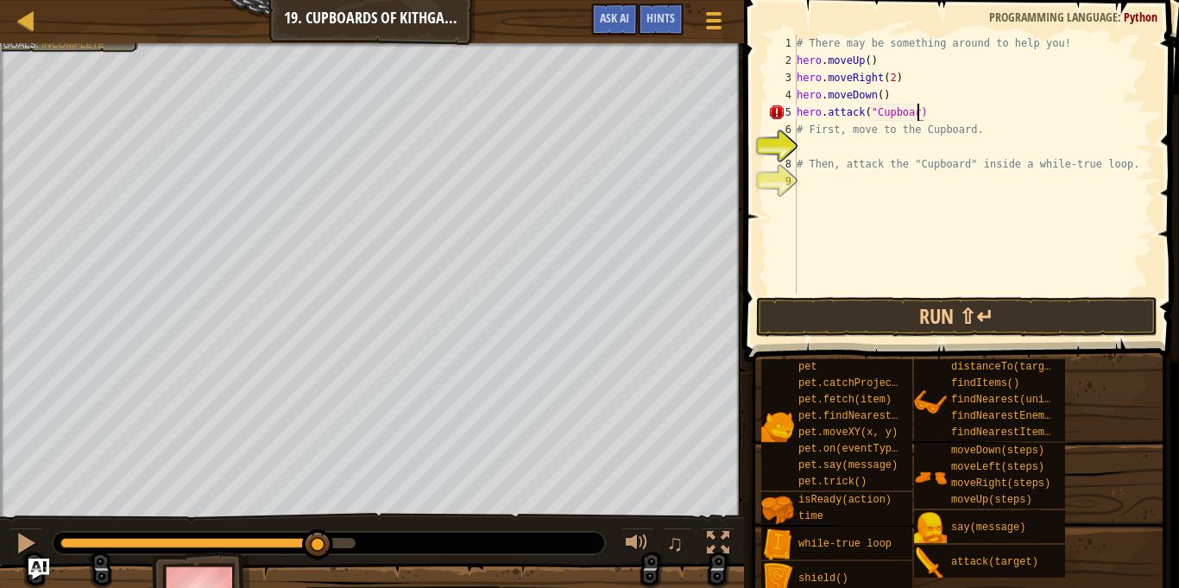
scroll to position [8, 18]
type textarea "hero.attack("Cupboard")"
click at [945, 150] on div "# There may be something around to help you! hero . moveUp ( ) hero . moveRight…" at bounding box center [973, 181] width 360 height 293
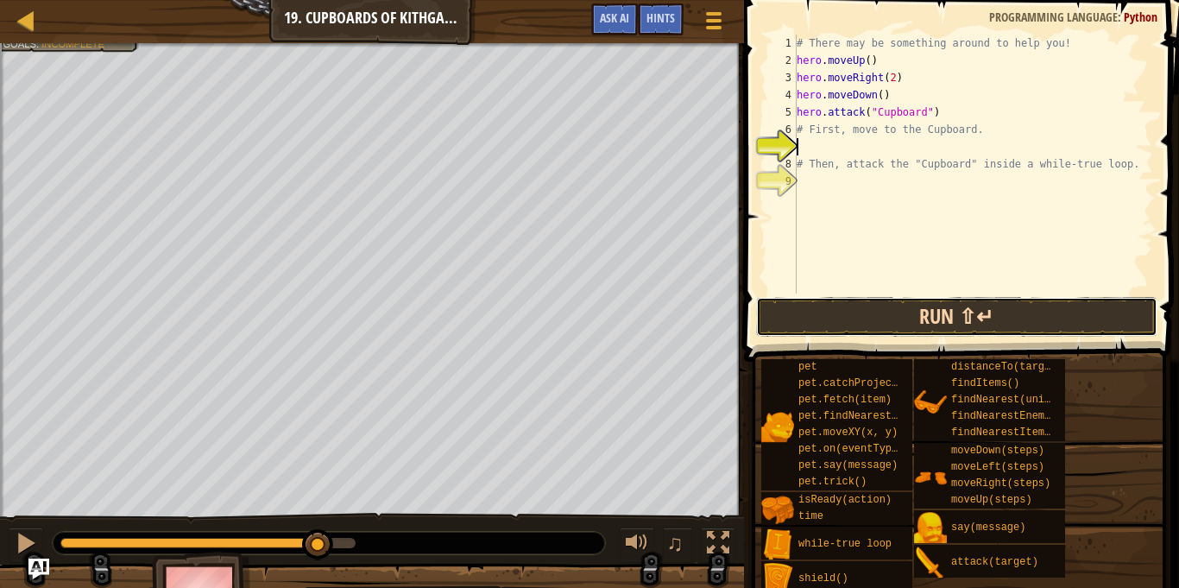
click at [865, 321] on button "Run ⇧↵" at bounding box center [957, 317] width 402 height 40
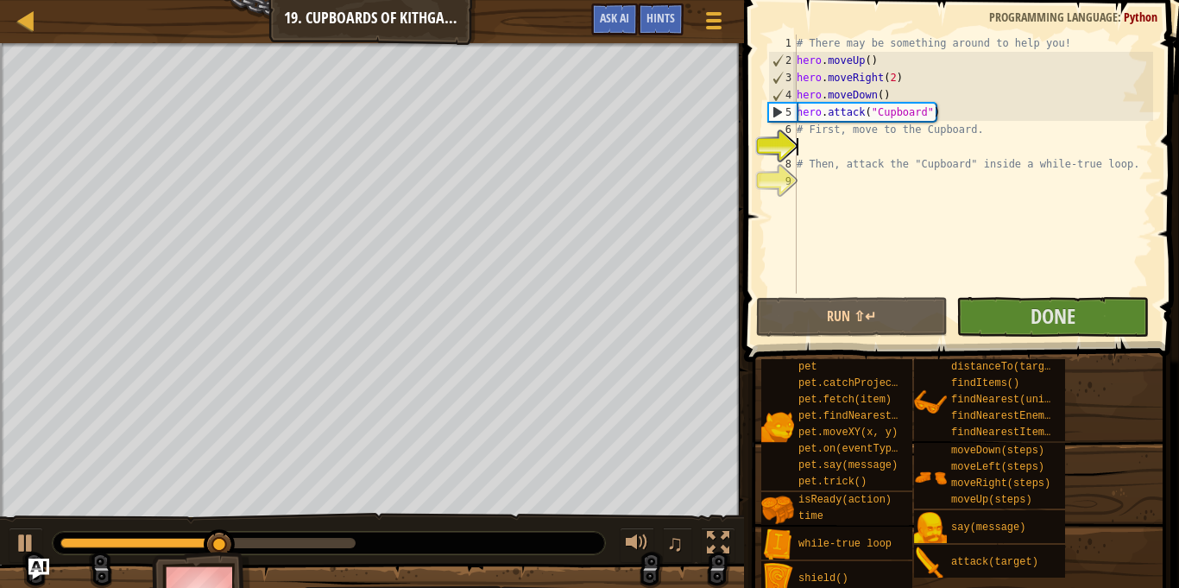
click at [891, 98] on div "# There may be something around to help you! hero . moveUp ( ) hero . moveRight…" at bounding box center [973, 181] width 360 height 293
type textarea "hero.moveDown()"
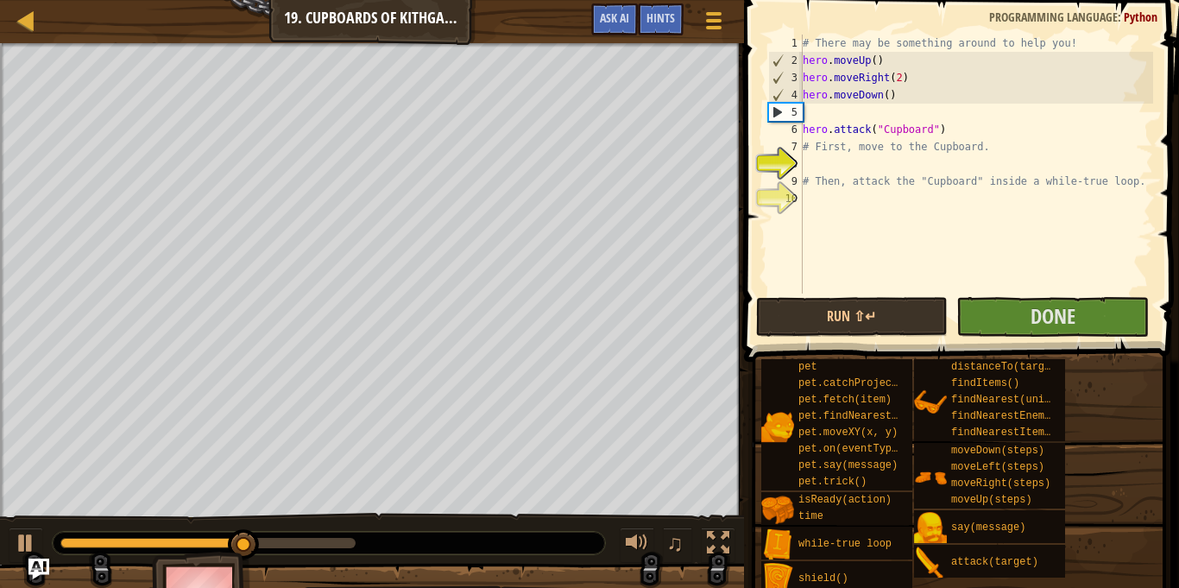
click at [806, 110] on div "# There may be something around to help you! hero . moveUp ( ) hero . moveRight…" at bounding box center [976, 181] width 354 height 293
click at [840, 123] on div "# There may be something around to help you! hero . moveUp ( ) hero . moveRight…" at bounding box center [976, 181] width 354 height 293
type textarea "hero.attack("Cupboard")"
click at [840, 114] on div "# There may be something around to help you! hero . moveUp ( ) hero . moveRight…" at bounding box center [976, 181] width 354 height 293
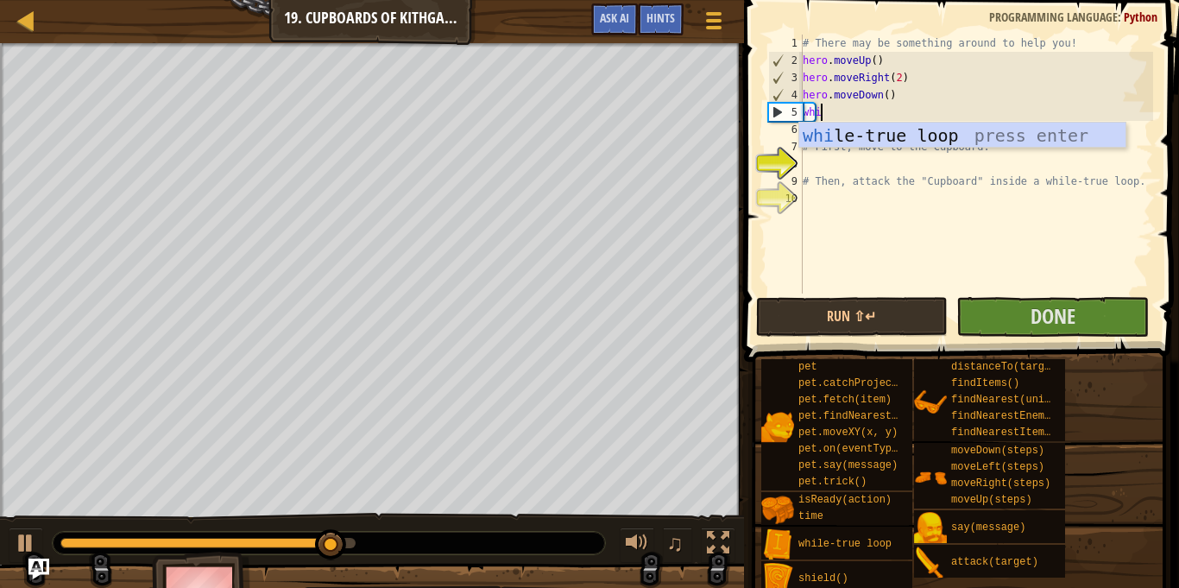
type textarea "whi"
click at [849, 130] on div "whi le-true loop press enter" at bounding box center [962, 162] width 326 height 78
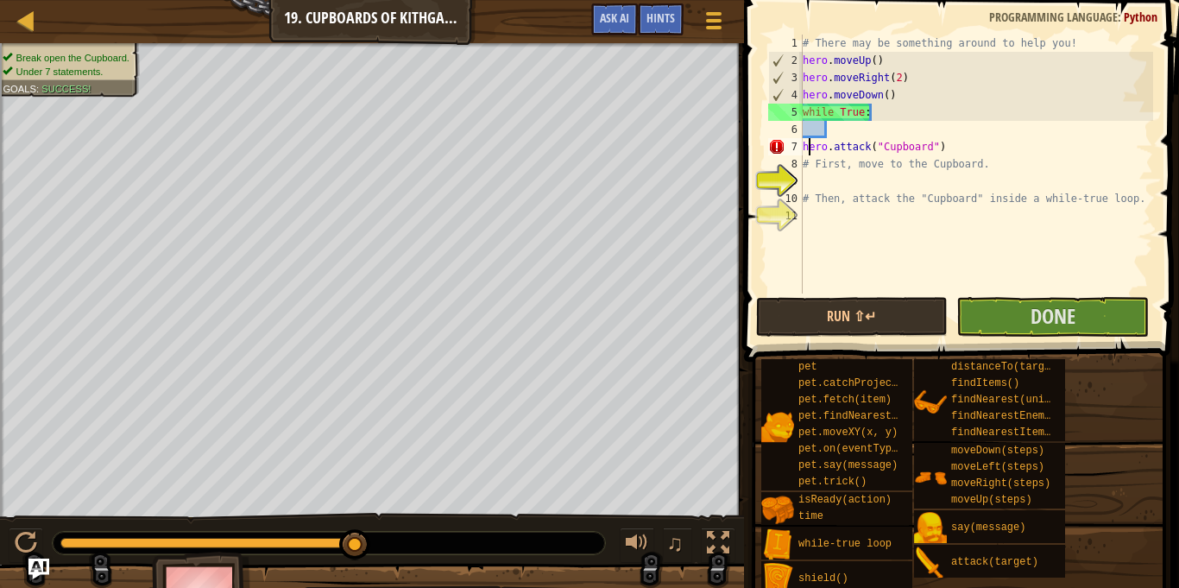
click at [808, 145] on div "# There may be something around to help you! hero . moveUp ( ) hero . moveRight…" at bounding box center [976, 181] width 354 height 293
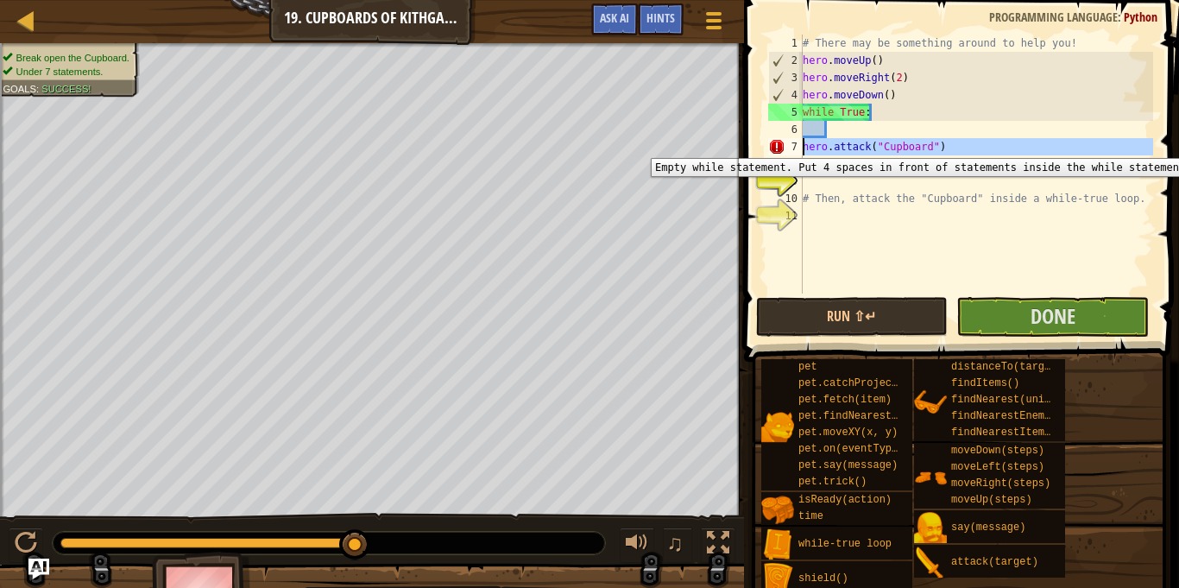
click at [802, 145] on div "hero.attack("Cupboard") 1 2 3 4 5 6 7 8 9 10 11 # There may be something around…" at bounding box center [959, 164] width 388 height 259
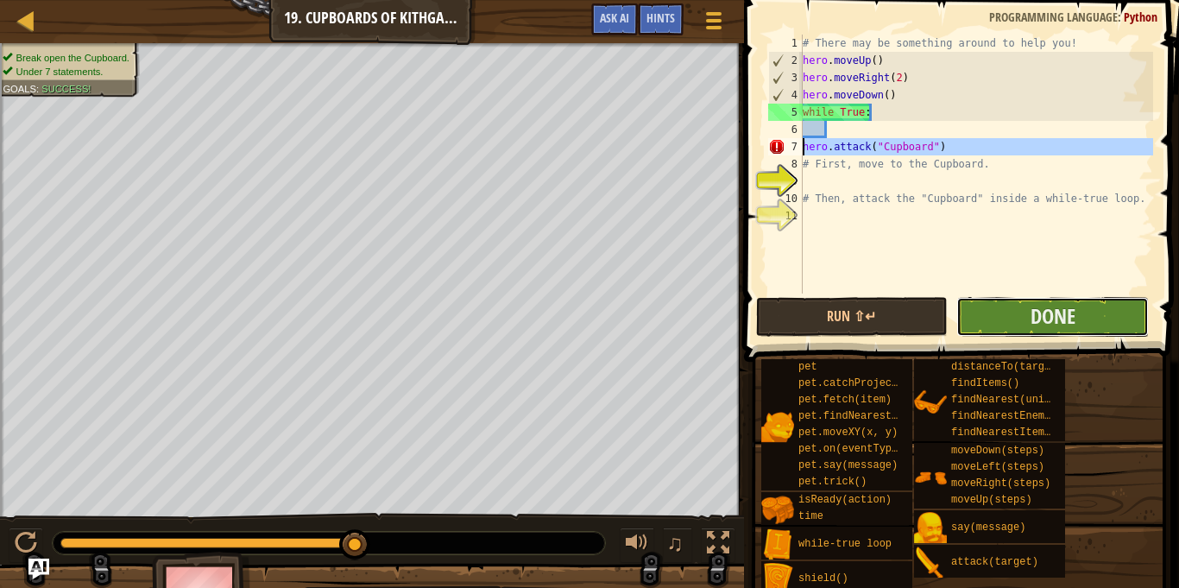
click at [1115, 312] on button "Done" at bounding box center [1052, 317] width 192 height 40
type textarea "hero.attack("Cupboard")"
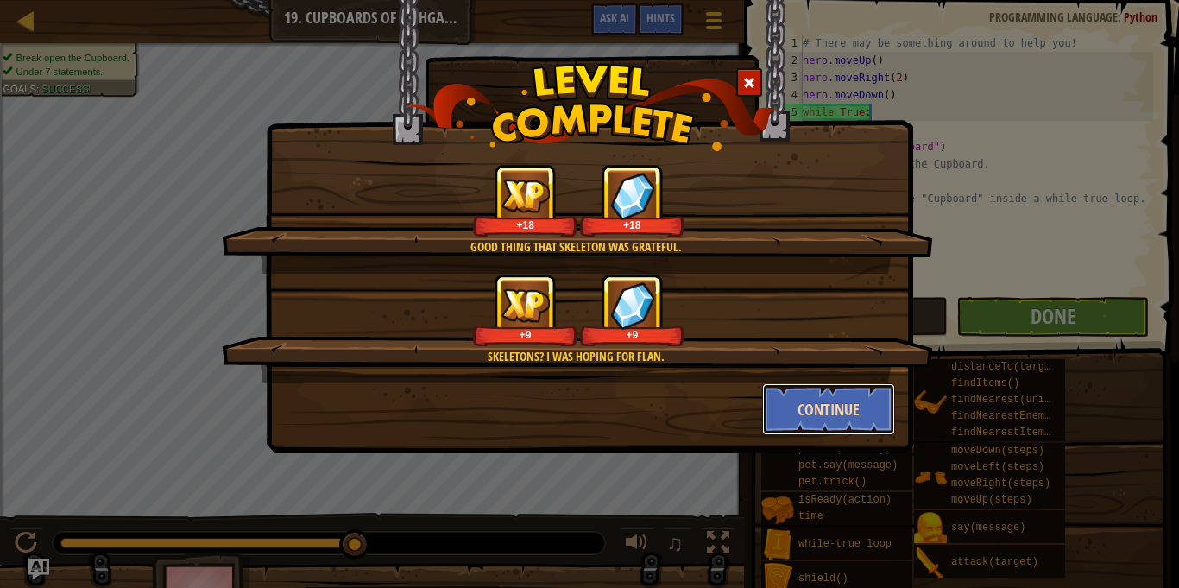
click at [815, 414] on button "Continue" at bounding box center [829, 409] width 134 height 52
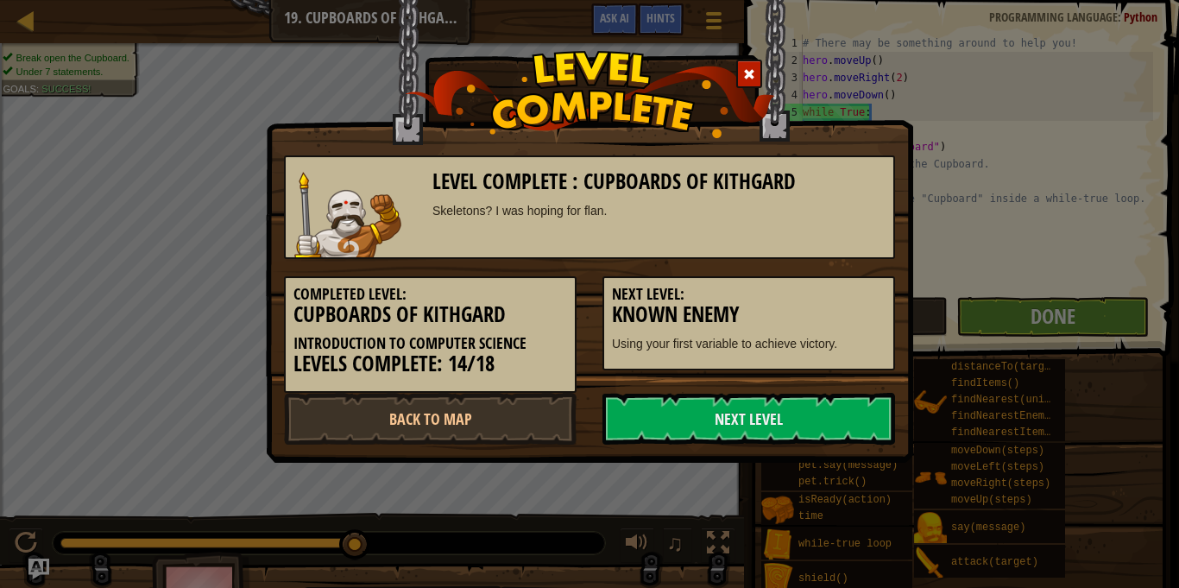
click at [807, 414] on link "Next Level" at bounding box center [748, 419] width 293 height 52
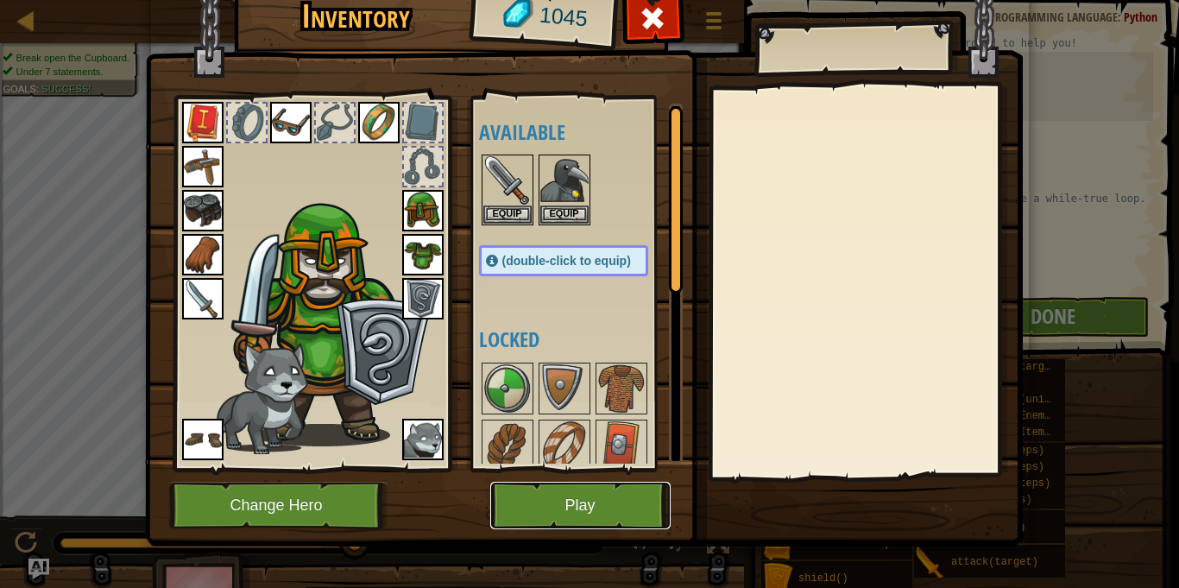
click at [525, 498] on button "Play" at bounding box center [580, 504] width 180 height 47
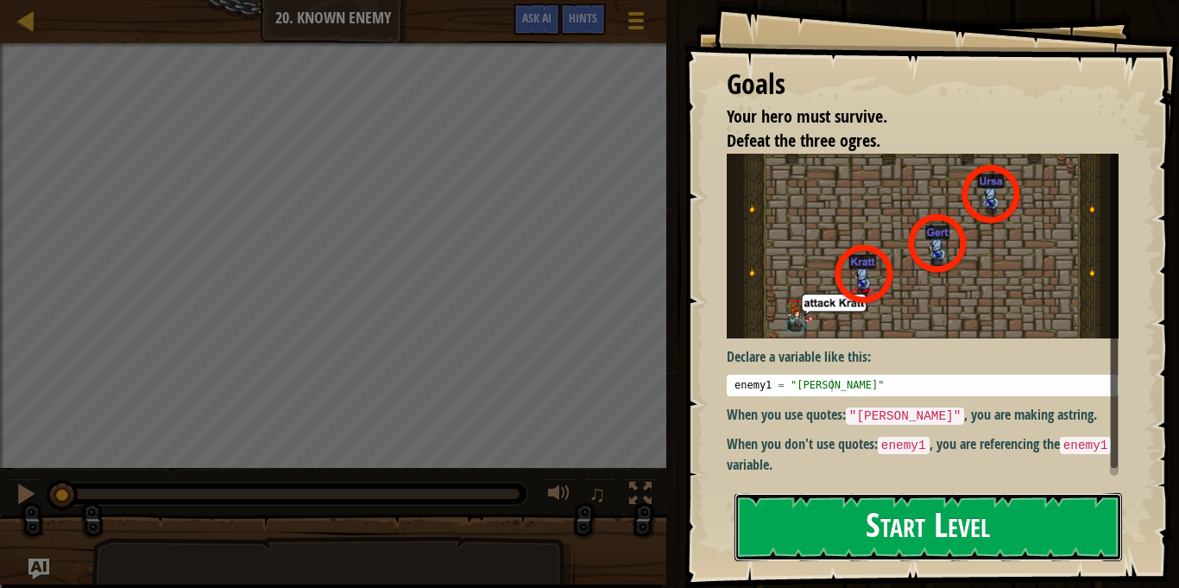
click at [828, 532] on button "Start Level" at bounding box center [927, 527] width 387 height 68
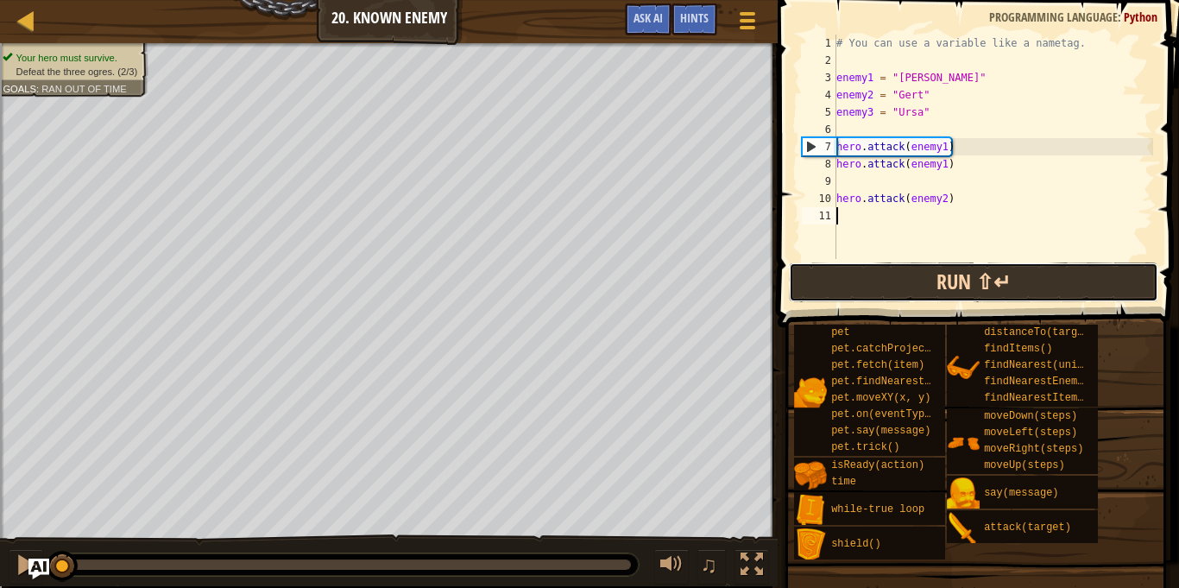
click at [1002, 287] on button "Run ⇧↵" at bounding box center [973, 282] width 369 height 40
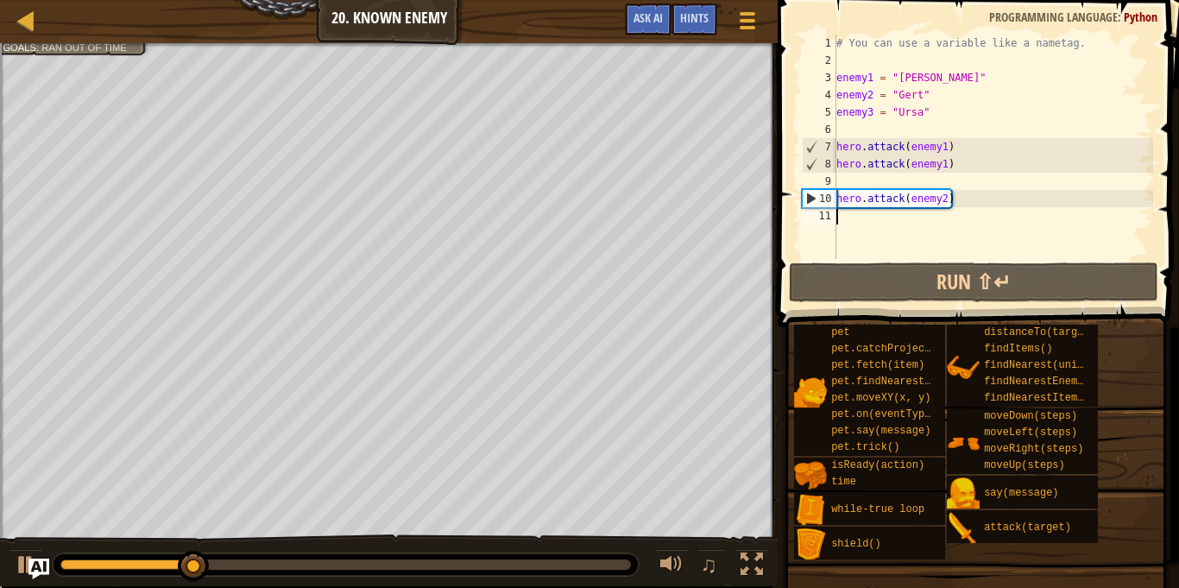
click at [953, 165] on div "# You can use a variable like a nametag. enemy1 = "[PERSON_NAME]" enemy2 = "[PE…" at bounding box center [993, 164] width 320 height 259
click at [943, 165] on div "# You can use a variable like a nametag. enemy1 = "[PERSON_NAME]" enemy2 = "[PE…" at bounding box center [993, 164] width 320 height 259
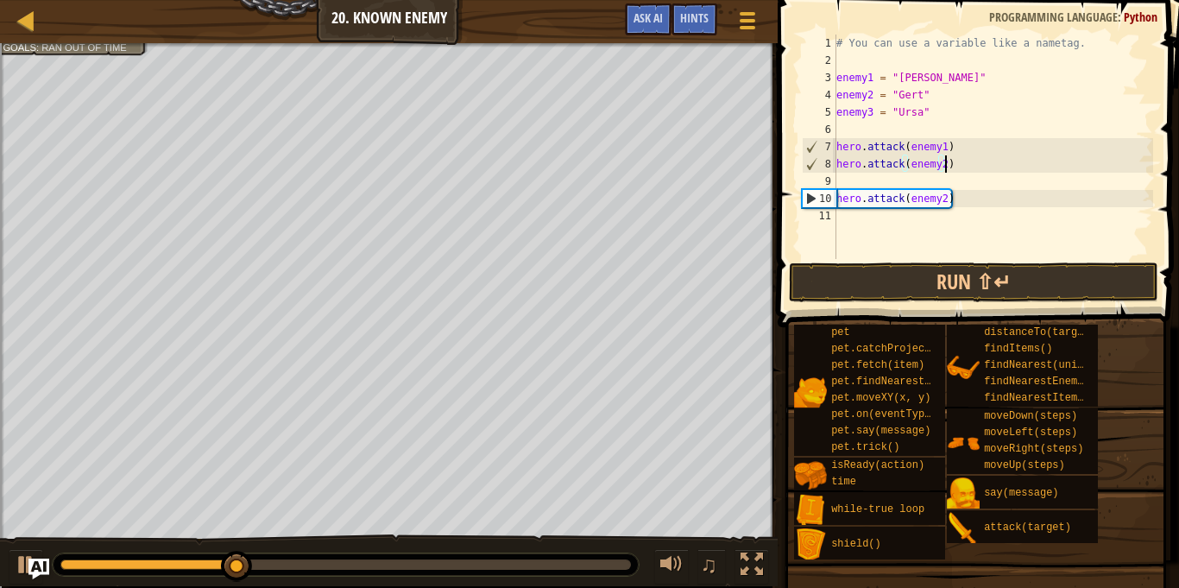
scroll to position [8, 16]
click at [944, 194] on div "# You can use a variable like a nametag. enemy1 = "[PERSON_NAME]" enemy2 = "[PE…" at bounding box center [993, 164] width 320 height 259
type textarea "hero.attack(enemy3)"
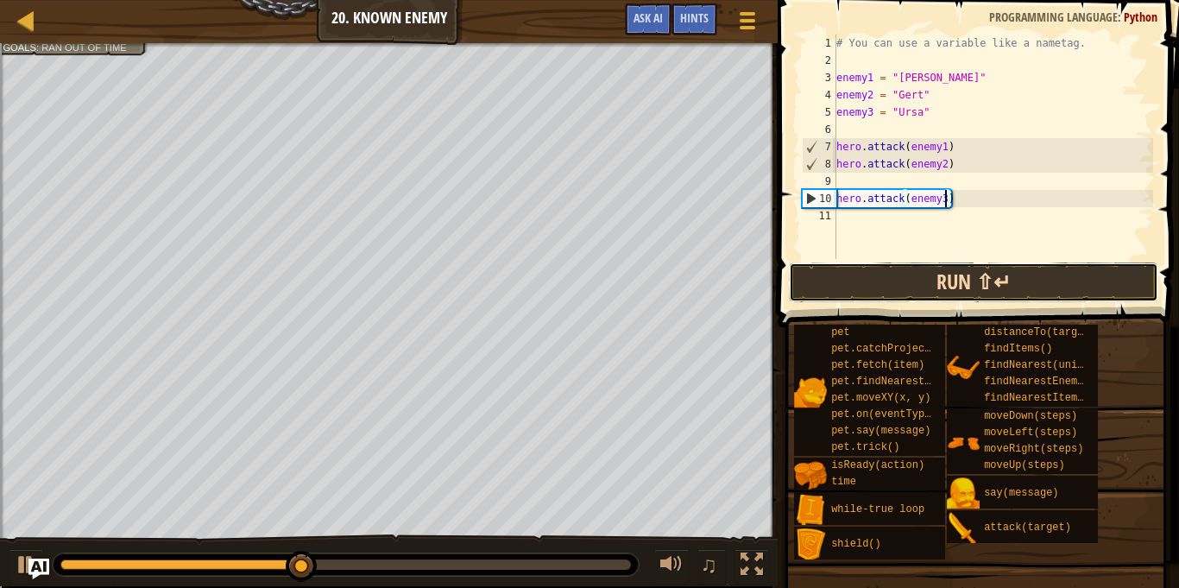
click at [971, 279] on button "Run ⇧↵" at bounding box center [973, 282] width 369 height 40
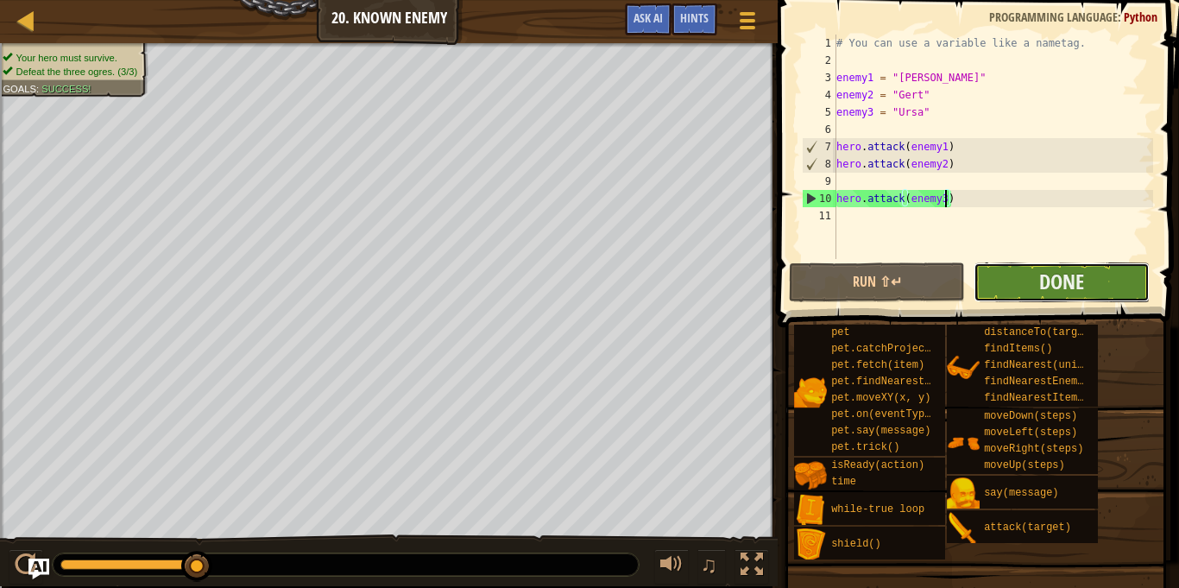
click at [992, 282] on button "Done" at bounding box center [1061, 282] width 176 height 40
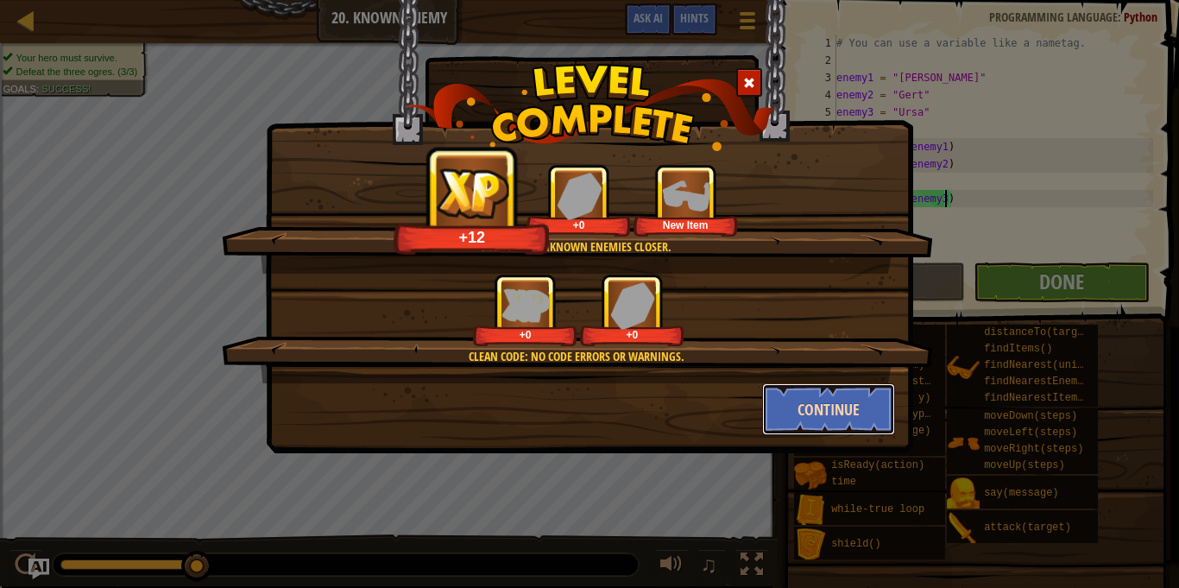
click at [818, 398] on button "Continue" at bounding box center [829, 409] width 134 height 52
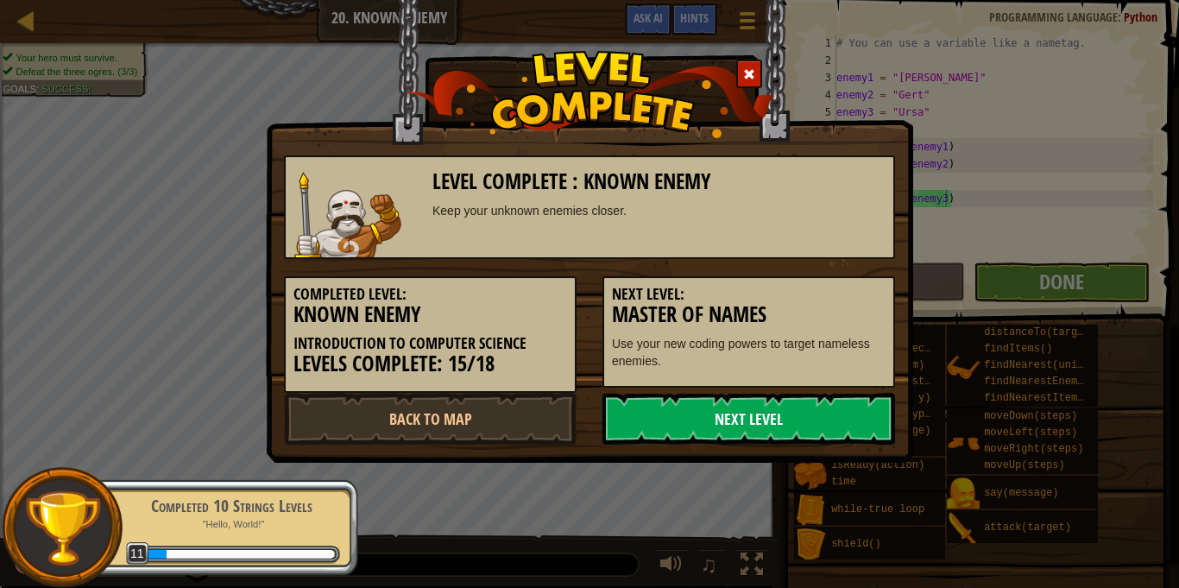
click at [787, 409] on link "Next Level" at bounding box center [748, 419] width 293 height 52
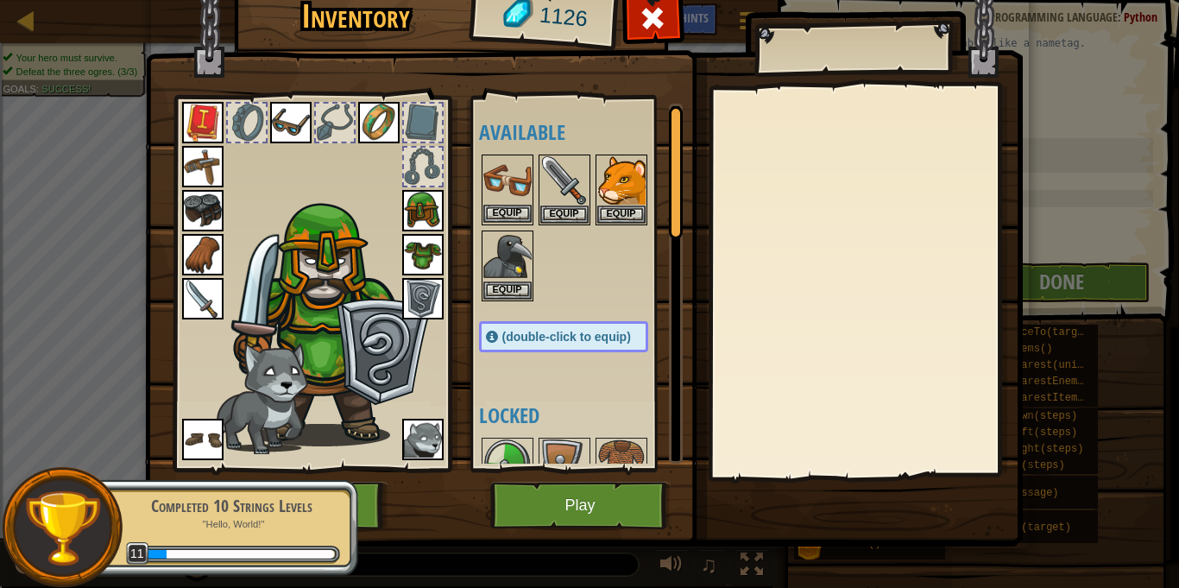
click at [506, 191] on img at bounding box center [507, 180] width 48 height 48
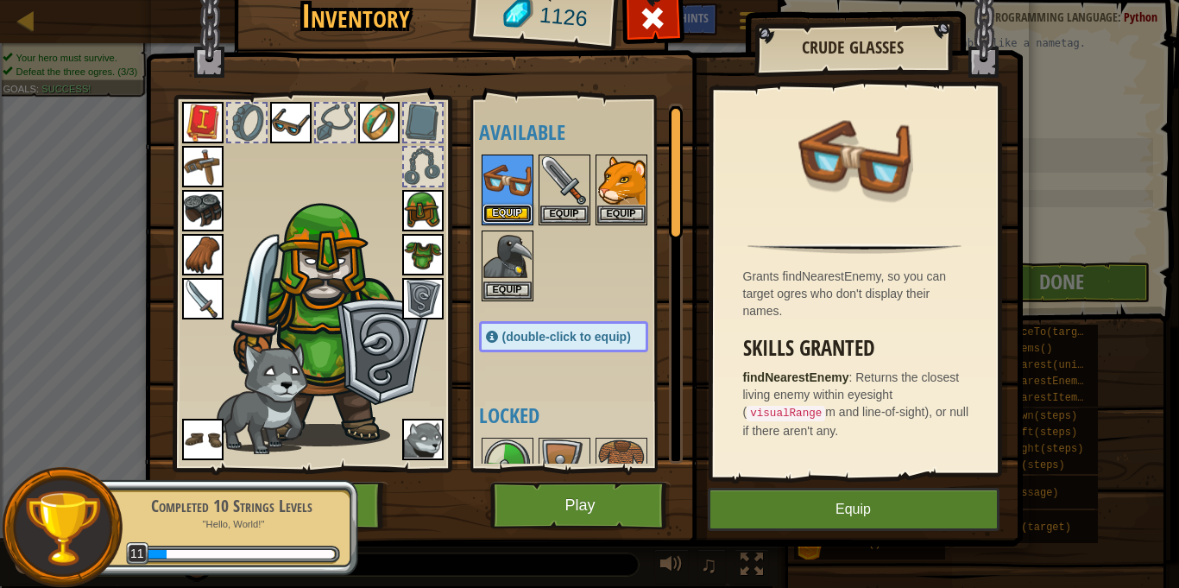
click at [510, 205] on button "Equip" at bounding box center [507, 214] width 48 height 18
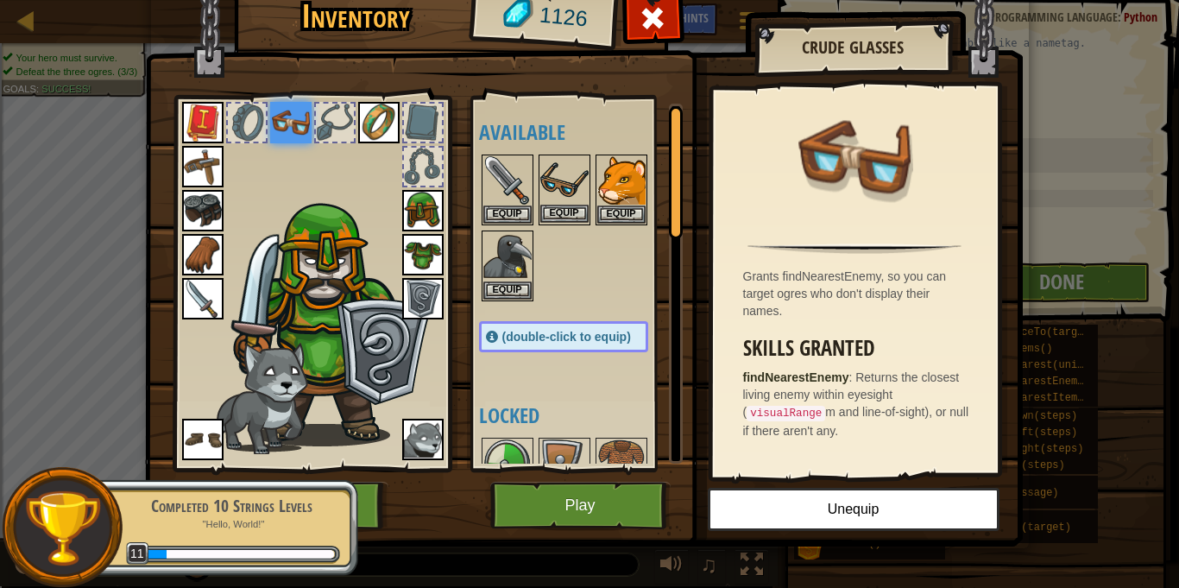
click at [556, 179] on img at bounding box center [564, 180] width 48 height 48
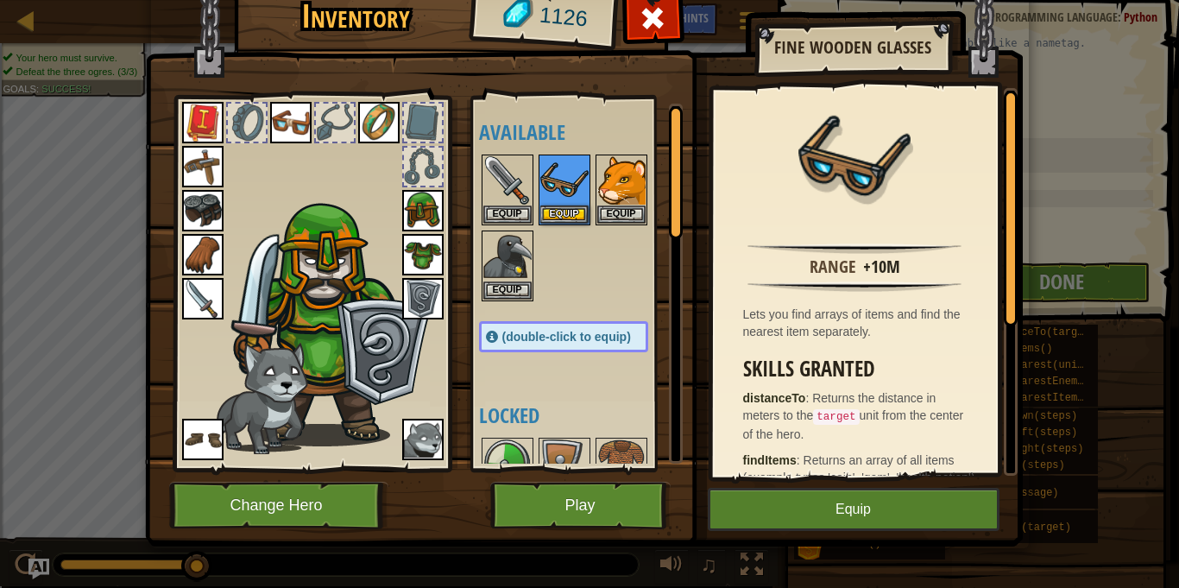
click at [291, 130] on img at bounding box center [290, 122] width 41 height 41
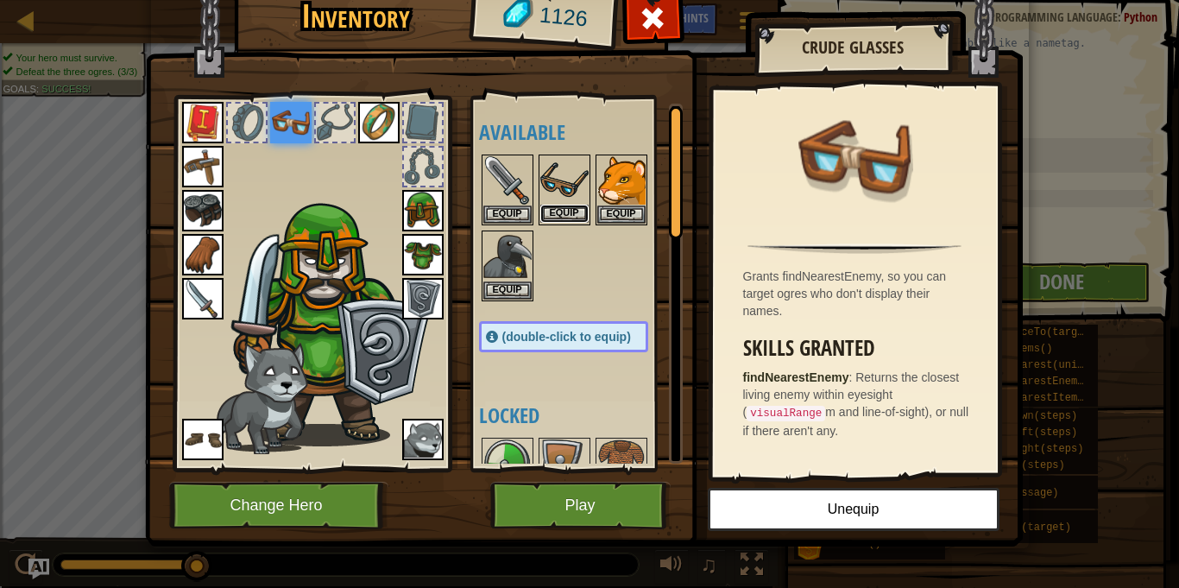
click at [575, 212] on button "Equip" at bounding box center [564, 214] width 48 height 18
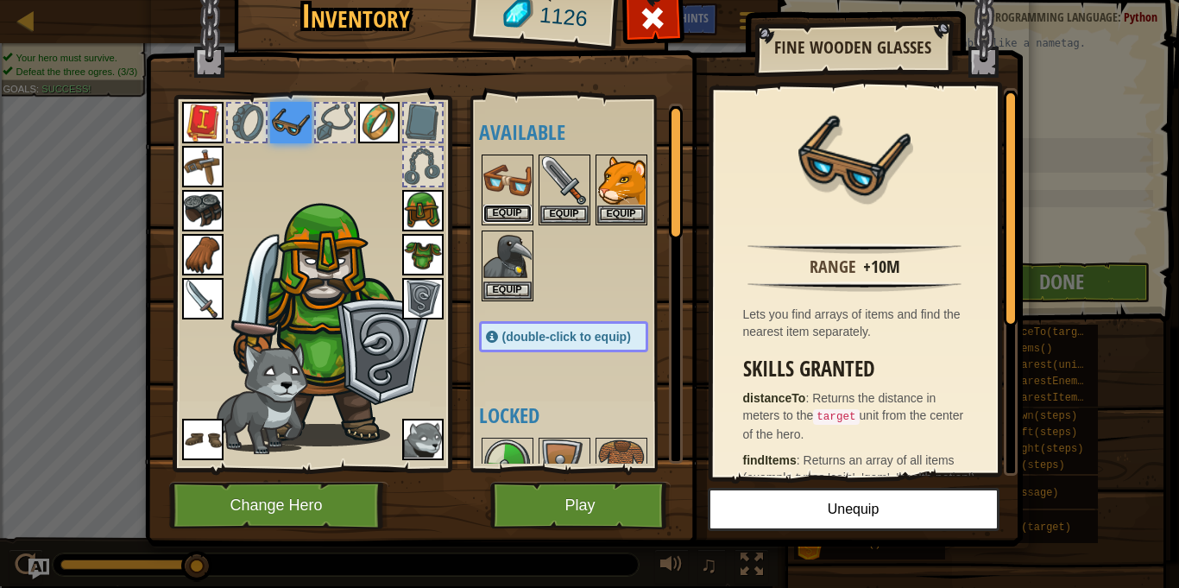
click at [514, 209] on button "Equip" at bounding box center [507, 214] width 48 height 18
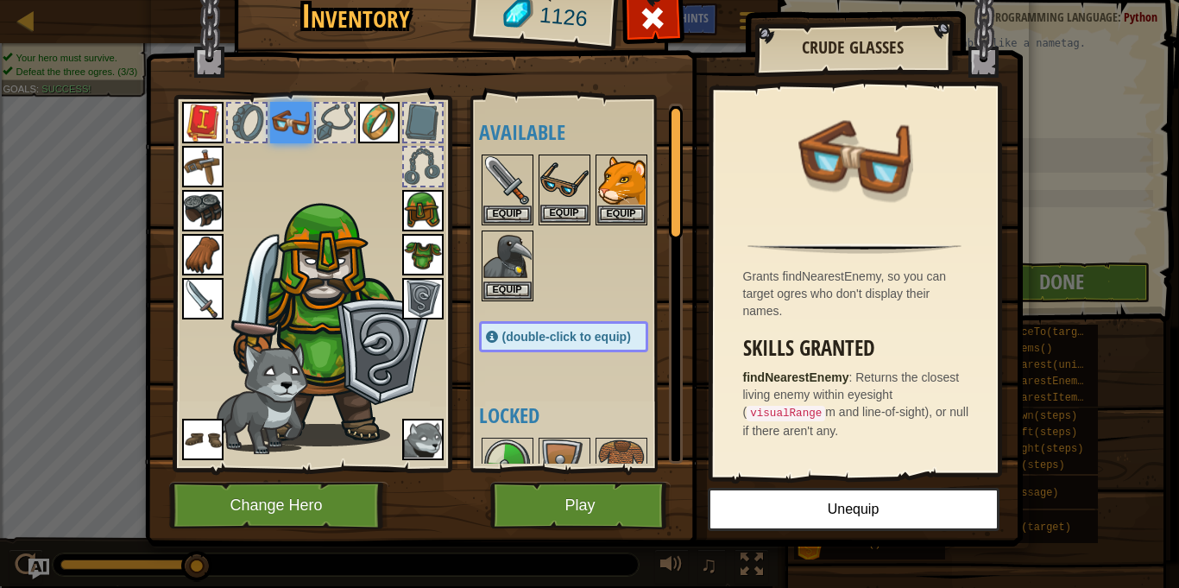
click at [561, 184] on img at bounding box center [564, 180] width 48 height 48
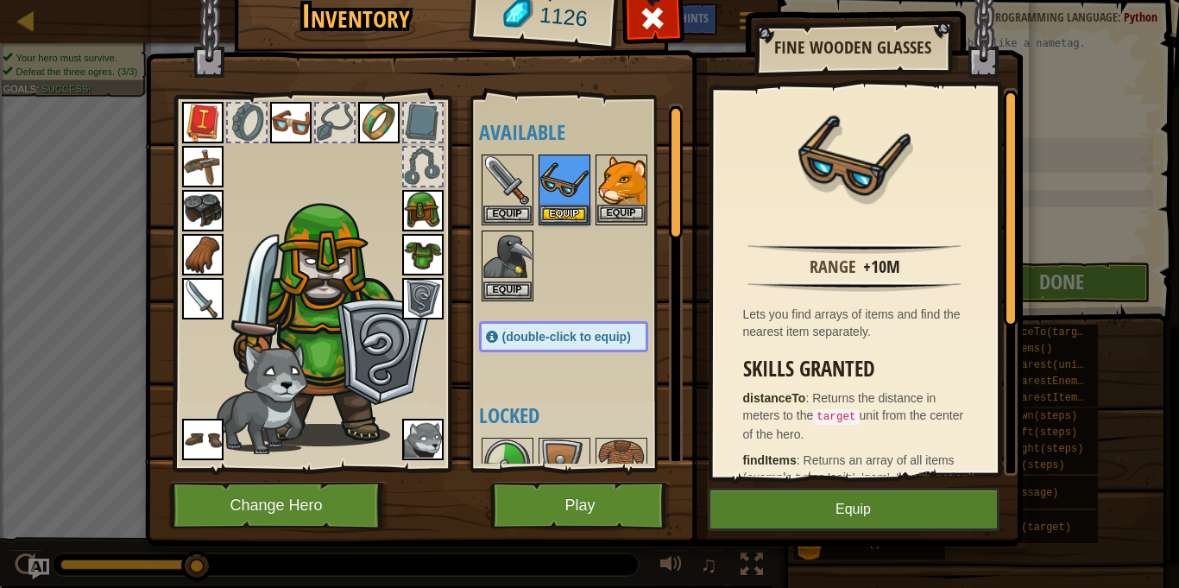
click at [628, 174] on img at bounding box center [621, 180] width 48 height 48
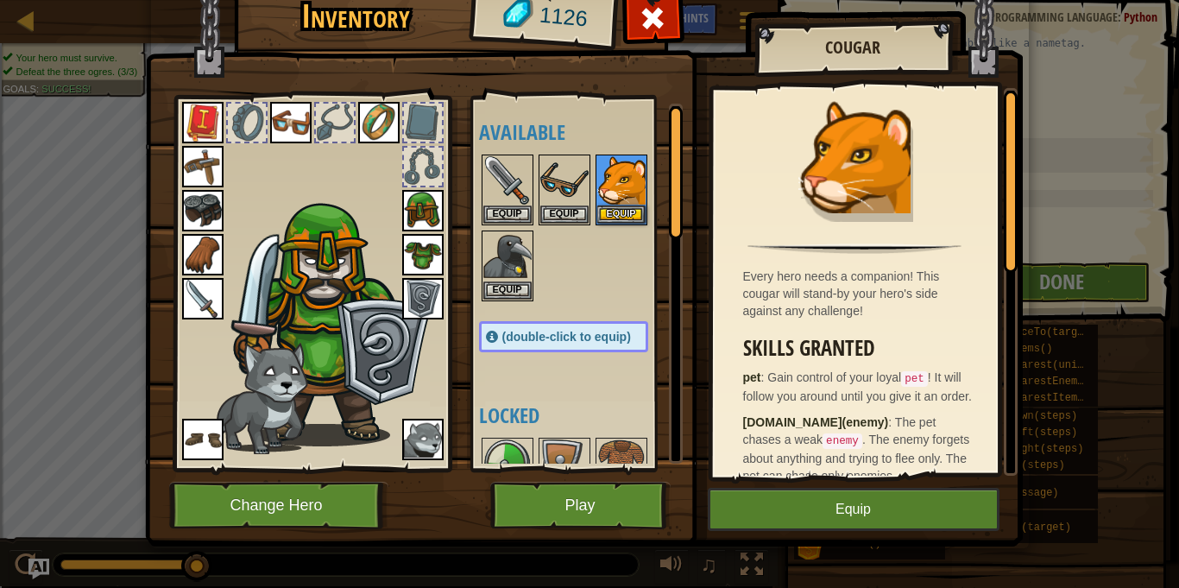
click at [607, 252] on div at bounding box center [581, 228] width 204 height 152
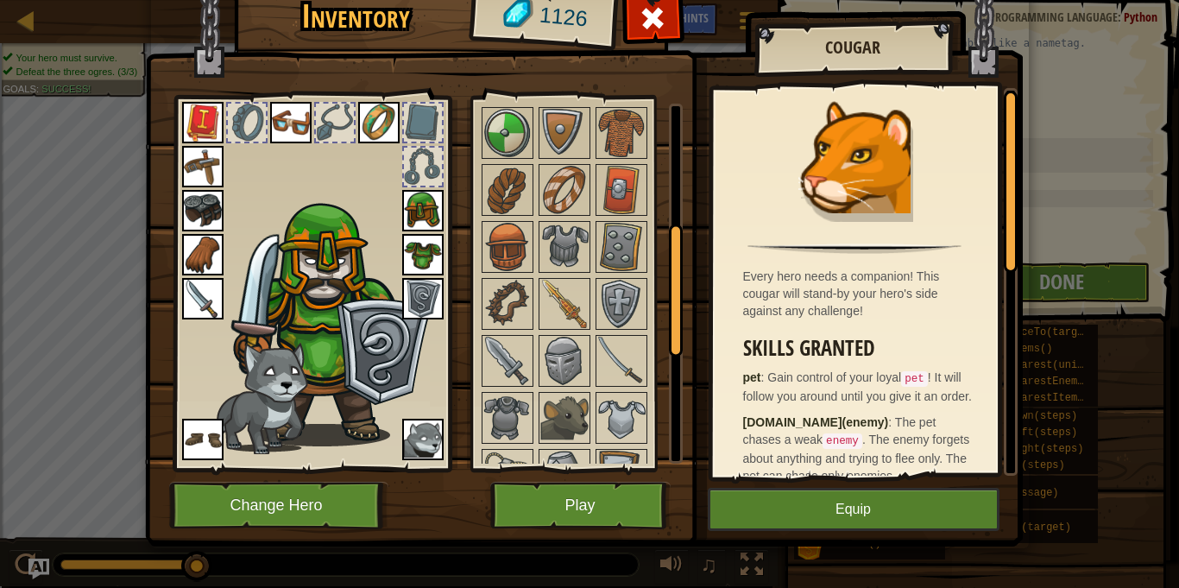
scroll to position [336, 0]
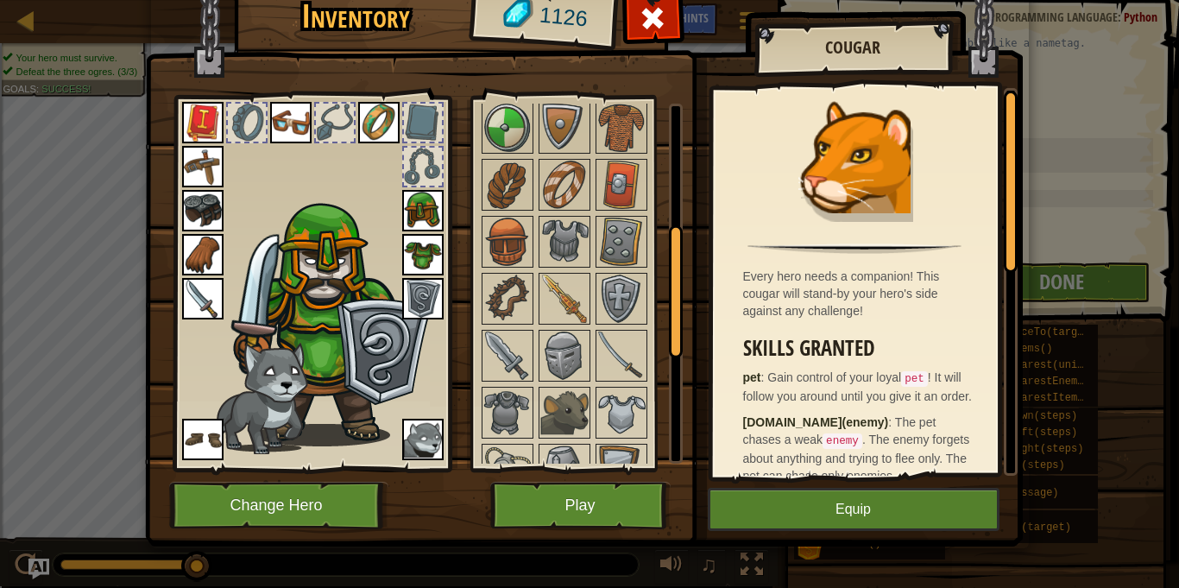
click at [559, 312] on img at bounding box center [564, 298] width 48 height 48
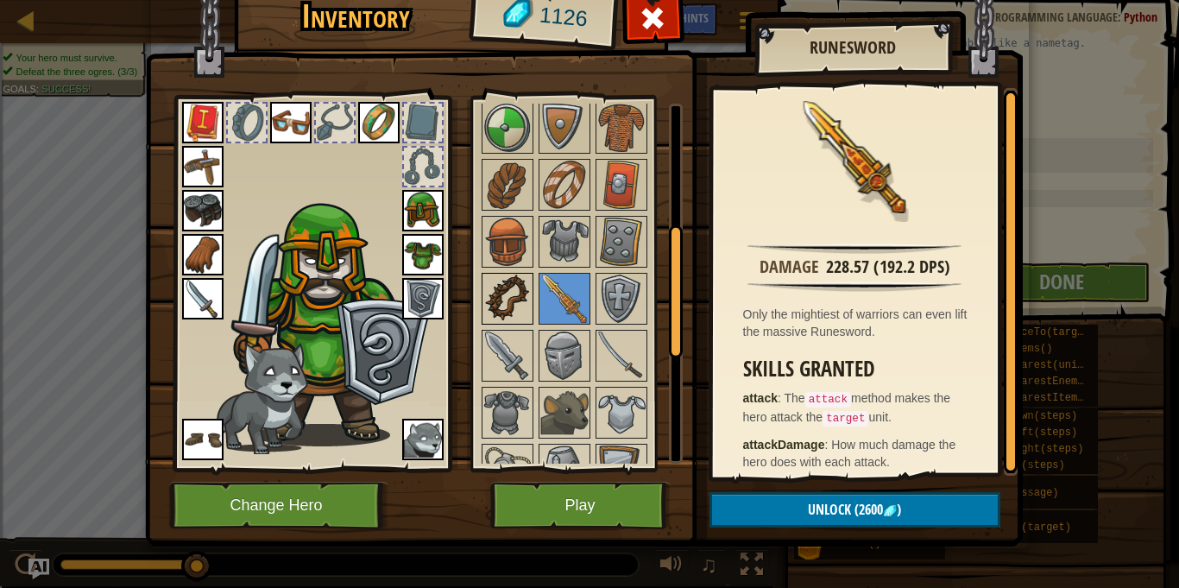
click at [513, 289] on img at bounding box center [507, 298] width 48 height 48
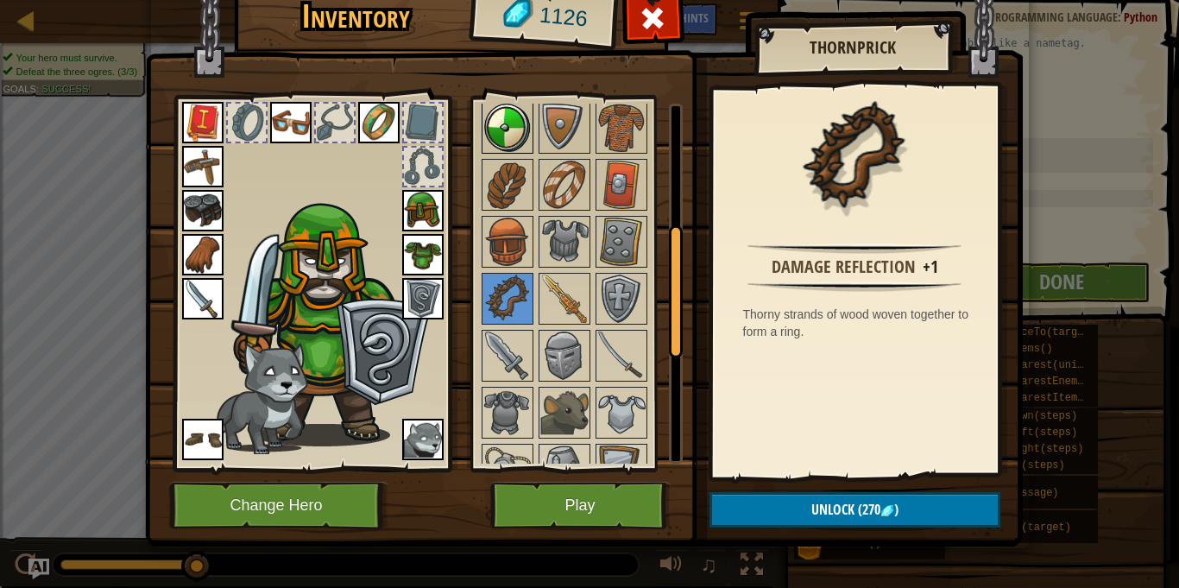
click at [501, 132] on img at bounding box center [507, 128] width 48 height 48
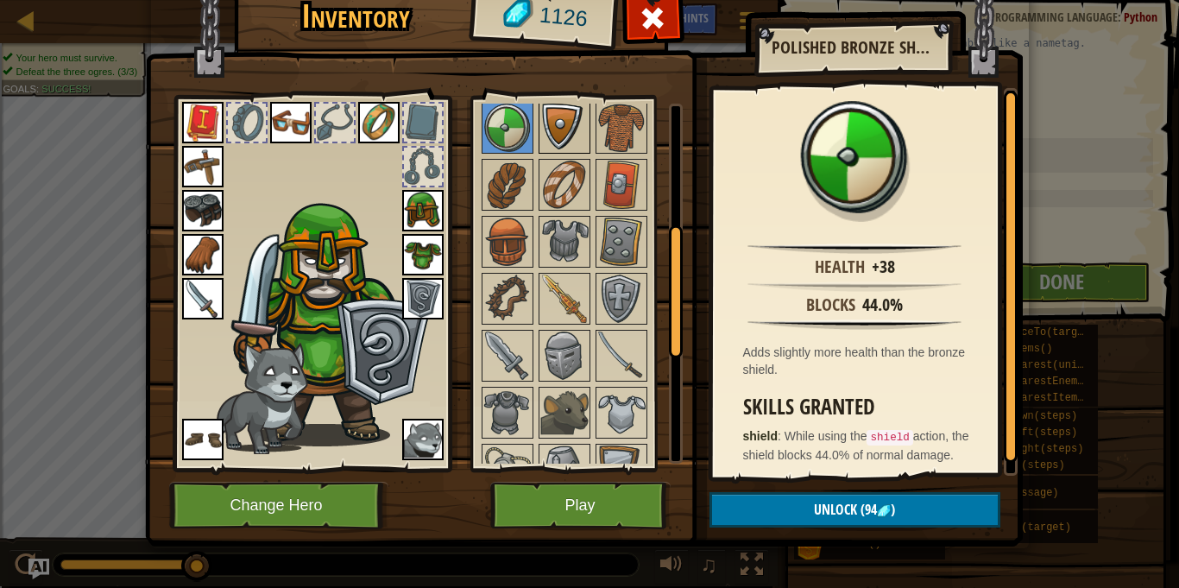
click at [554, 130] on img at bounding box center [564, 128] width 48 height 48
